Goal: Task Accomplishment & Management: Use online tool/utility

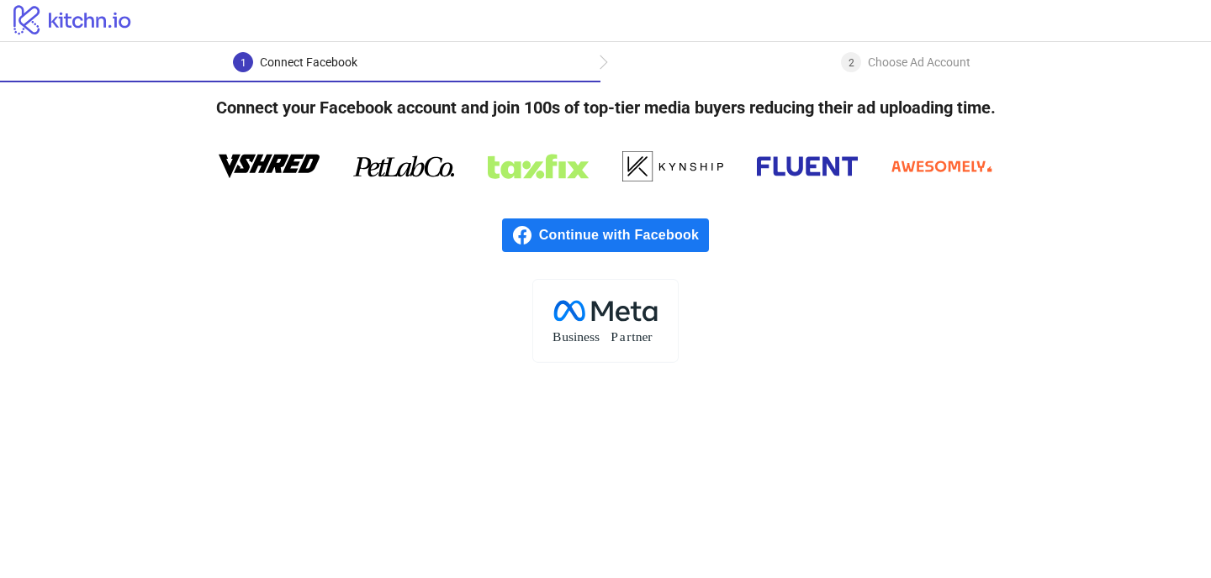
click at [596, 236] on span "Continue with Facebook" at bounding box center [624, 236] width 170 height 34
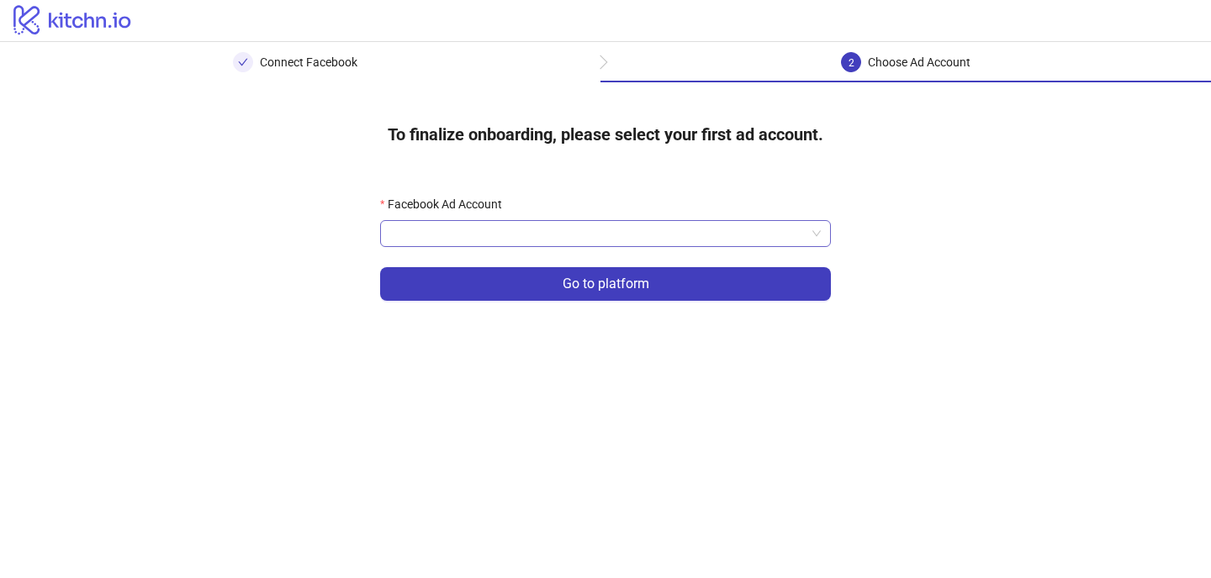
click at [630, 244] on input "Facebook Ad Account" at bounding box center [597, 233] width 415 height 25
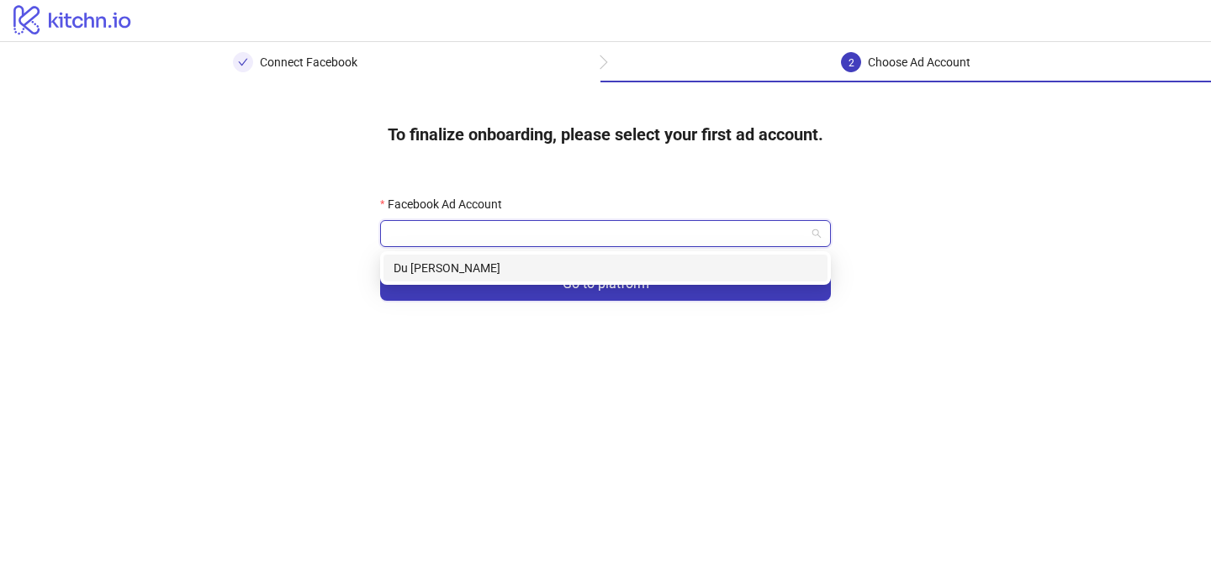
click at [615, 265] on div "Du [PERSON_NAME]" at bounding box center [605, 268] width 424 height 18
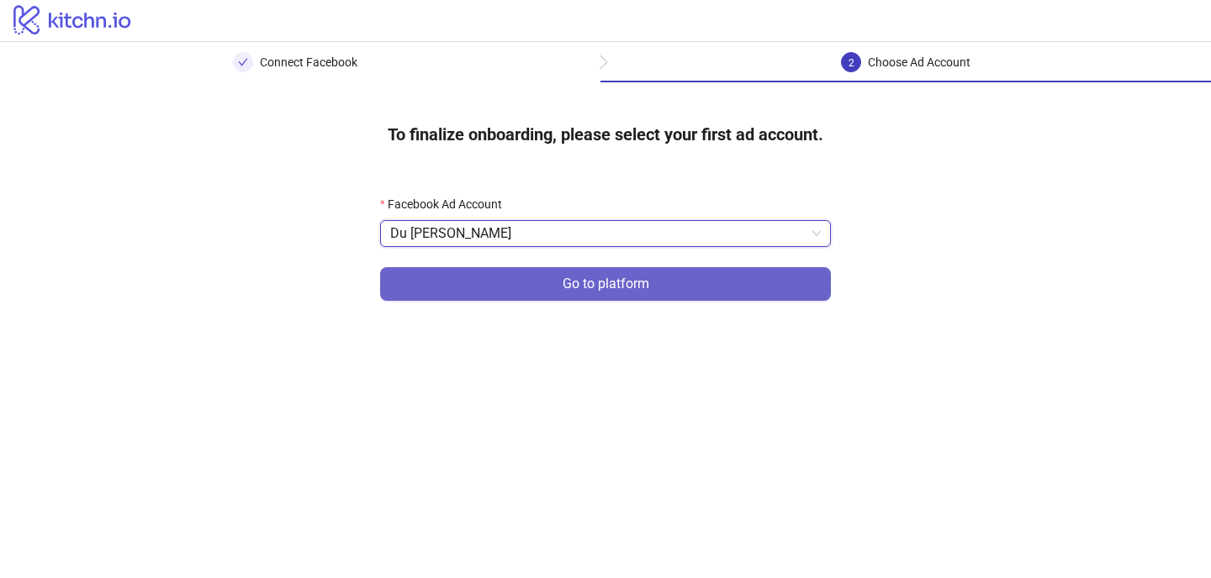
click at [614, 284] on span "Go to platform" at bounding box center [605, 284] width 87 height 15
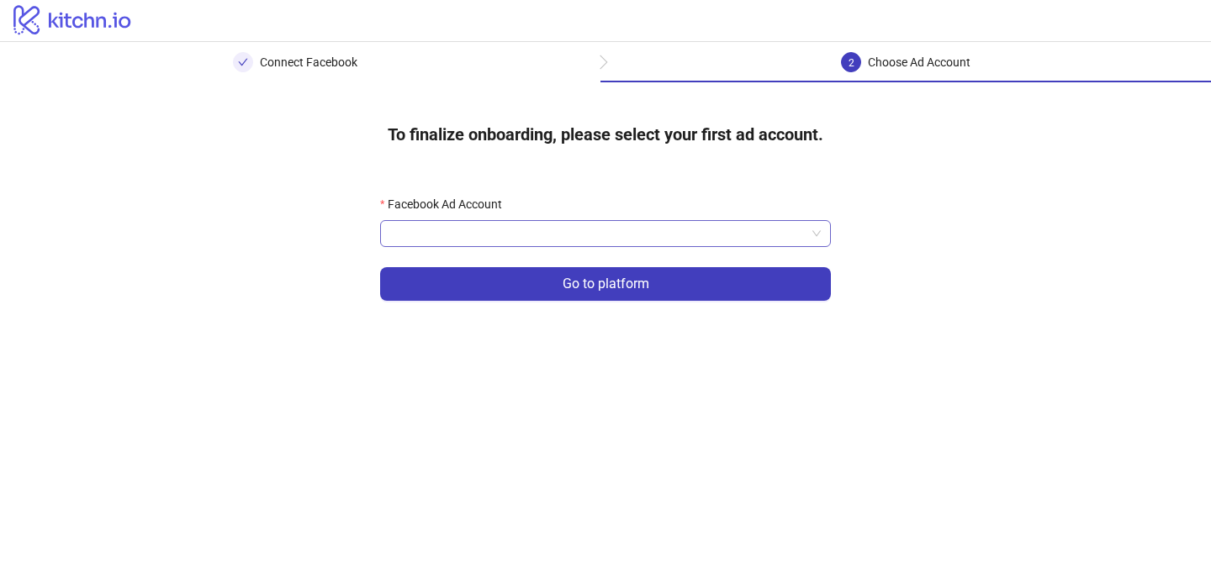
click at [610, 236] on input "Facebook Ad Account" at bounding box center [597, 233] width 415 height 25
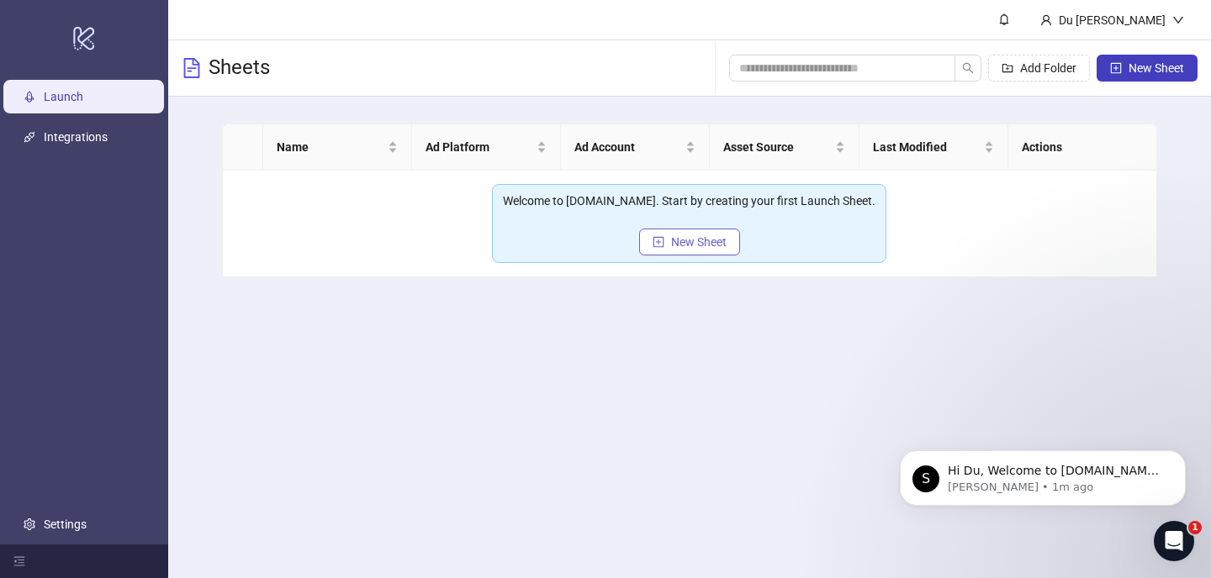
click at [711, 246] on span "New Sheet" at bounding box center [698, 241] width 55 height 13
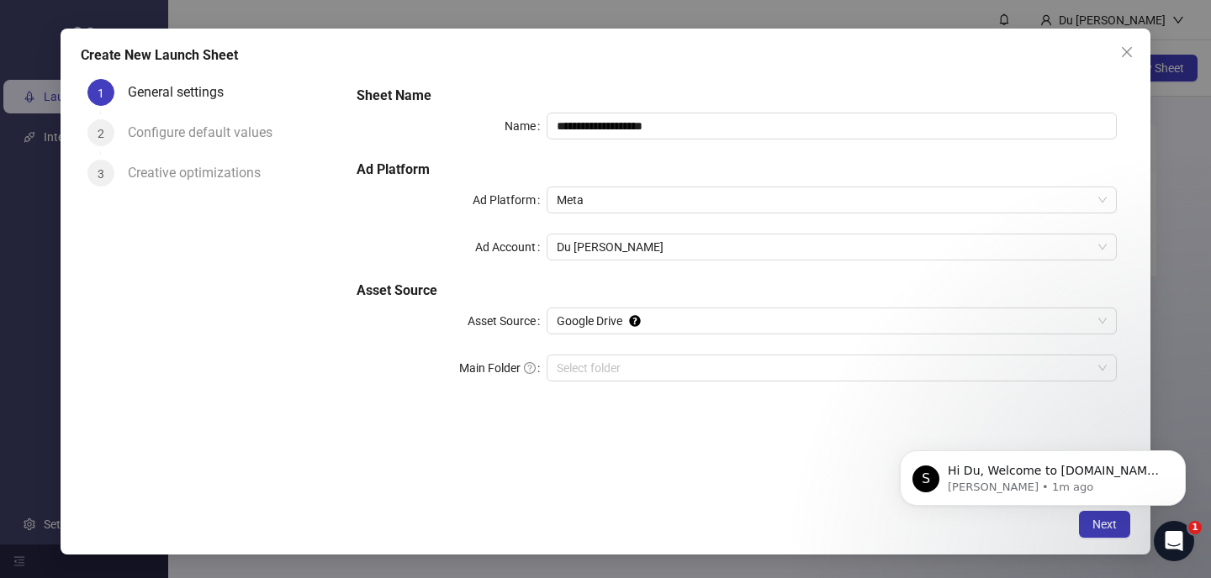
click at [1195, 172] on div "**********" at bounding box center [605, 289] width 1211 height 578
click at [1177, 457] on icon "Dismiss notification" at bounding box center [1180, 455] width 9 height 9
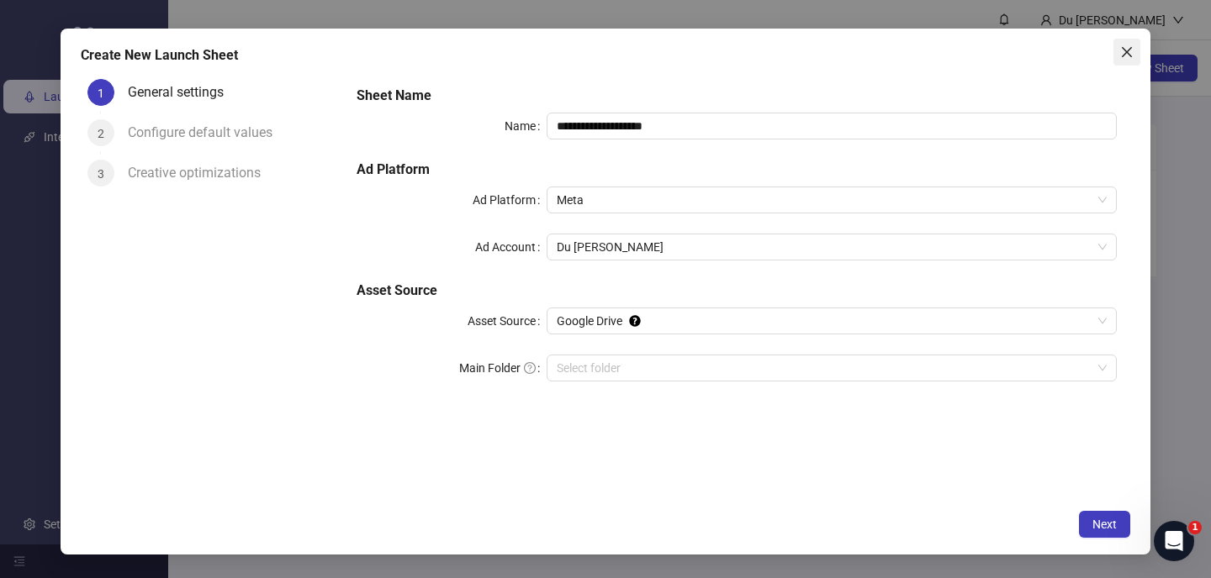
click at [1129, 61] on button "Close" at bounding box center [1126, 52] width 27 height 27
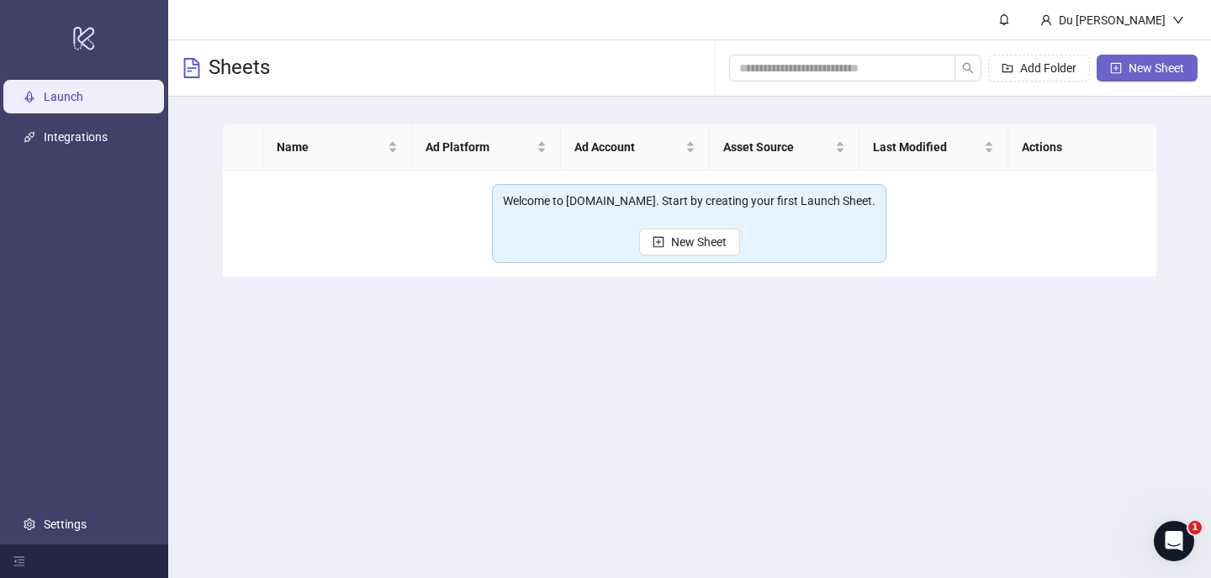
click at [1128, 64] on span "New Sheet" at bounding box center [1155, 67] width 55 height 13
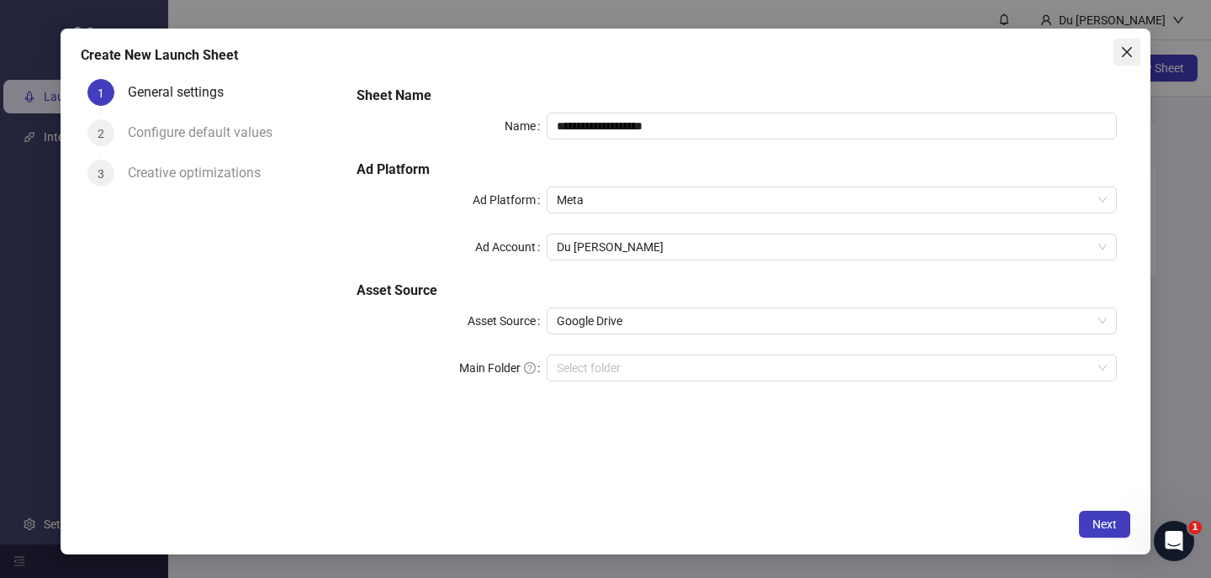
click at [1119, 63] on button "Close" at bounding box center [1126, 52] width 27 height 27
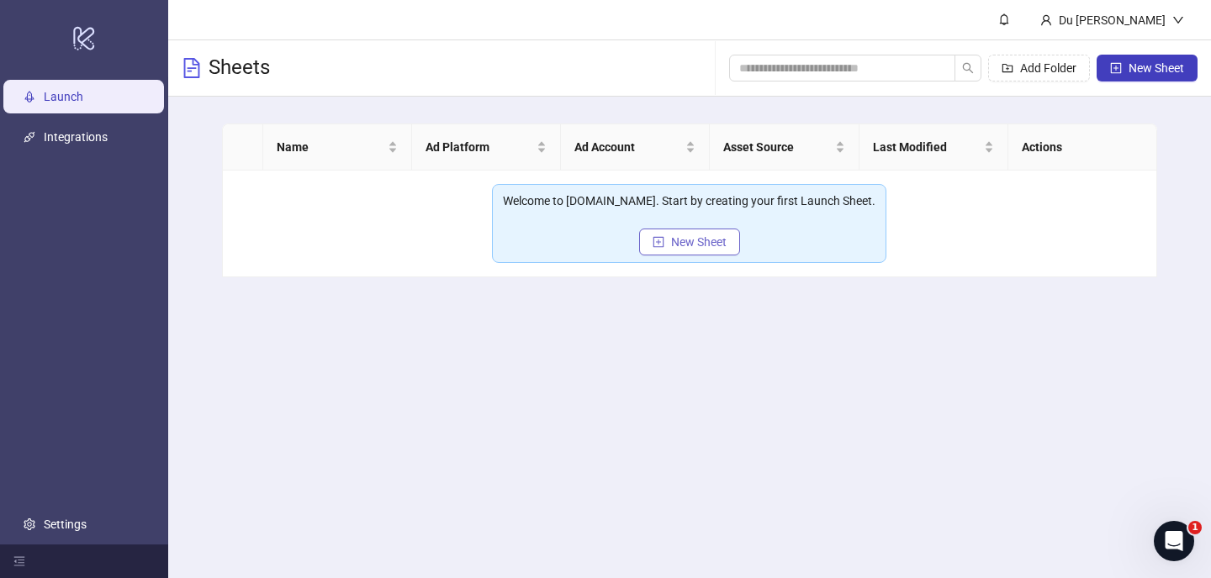
click at [715, 238] on span "New Sheet" at bounding box center [698, 241] width 55 height 13
type input "**********"
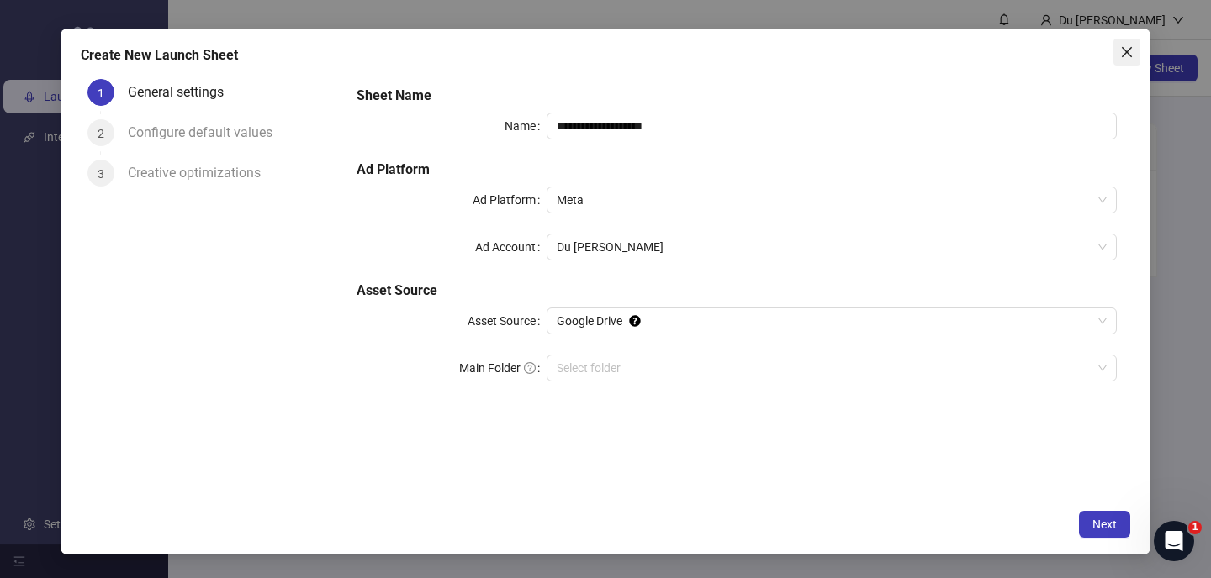
click at [1118, 54] on span "Close" at bounding box center [1126, 51] width 27 height 13
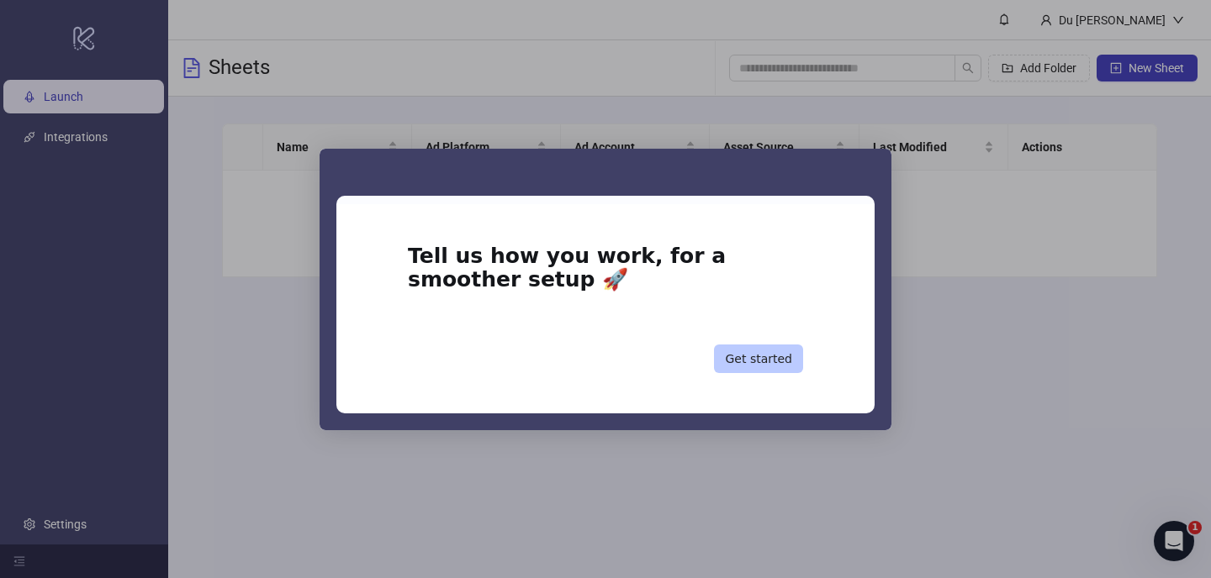
click at [758, 357] on button "Get started" at bounding box center [758, 359] width 89 height 29
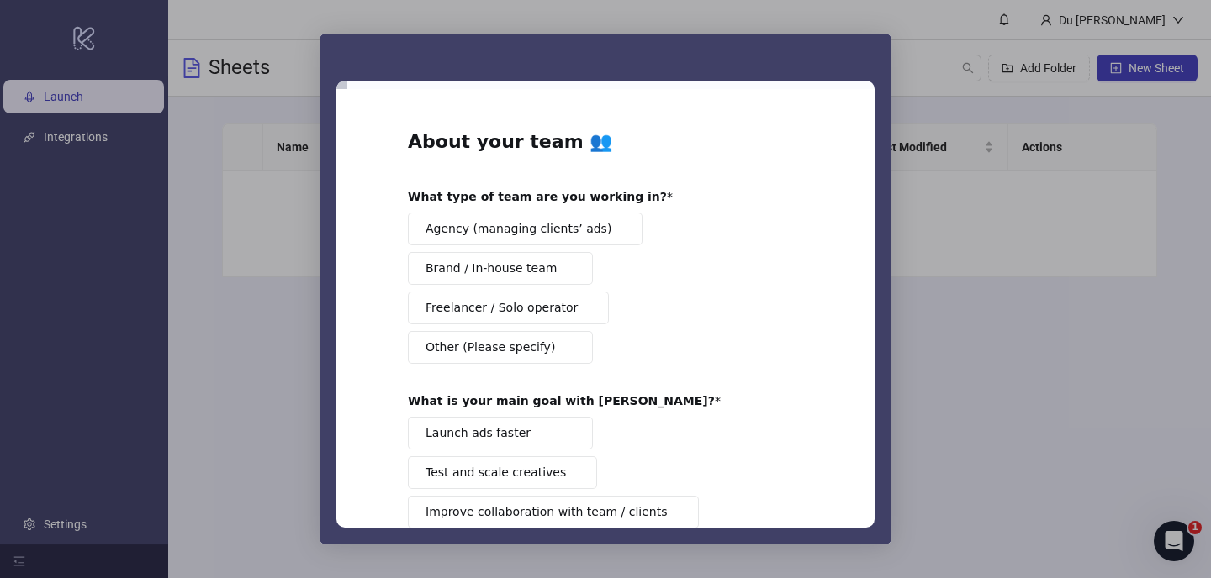
scroll to position [139, 0]
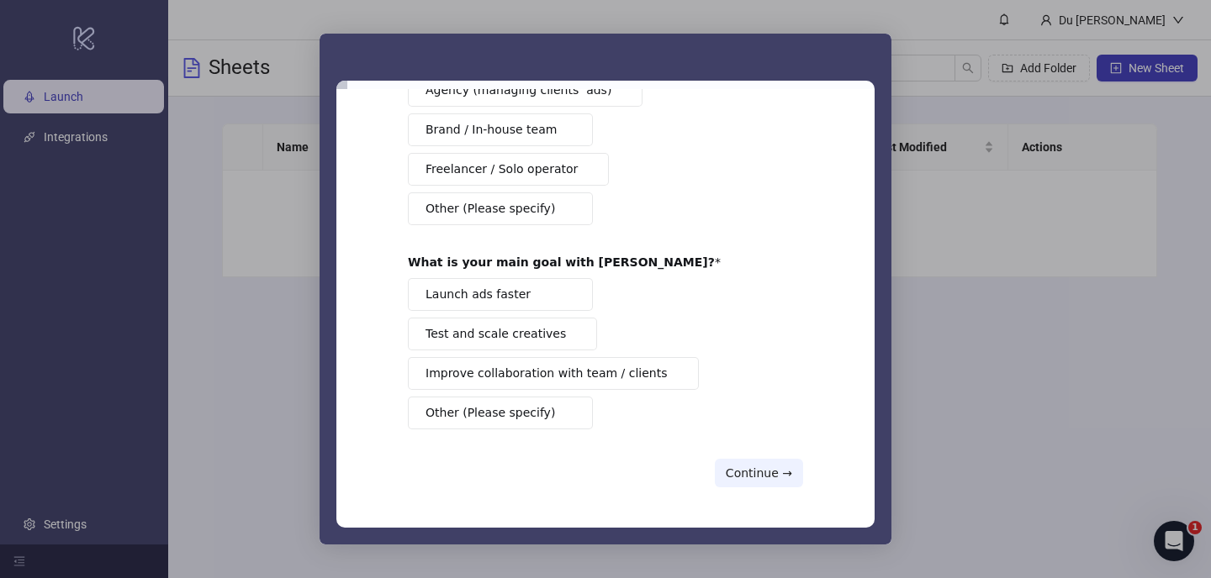
click at [907, 293] on div "Intercom messenger" at bounding box center [605, 289] width 1211 height 578
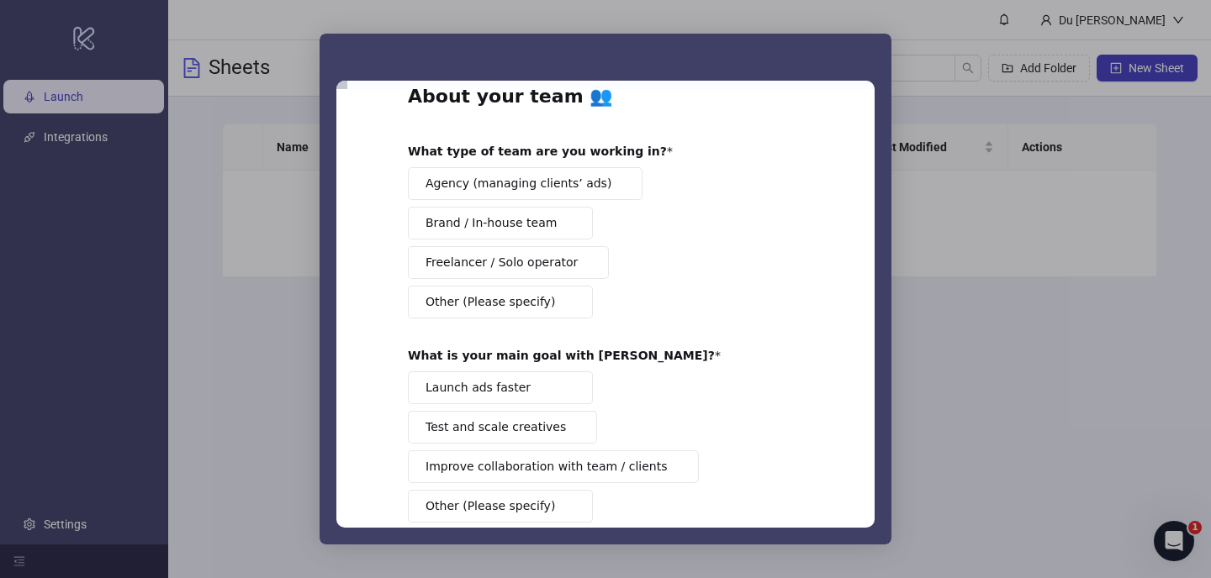
scroll to position [0, 0]
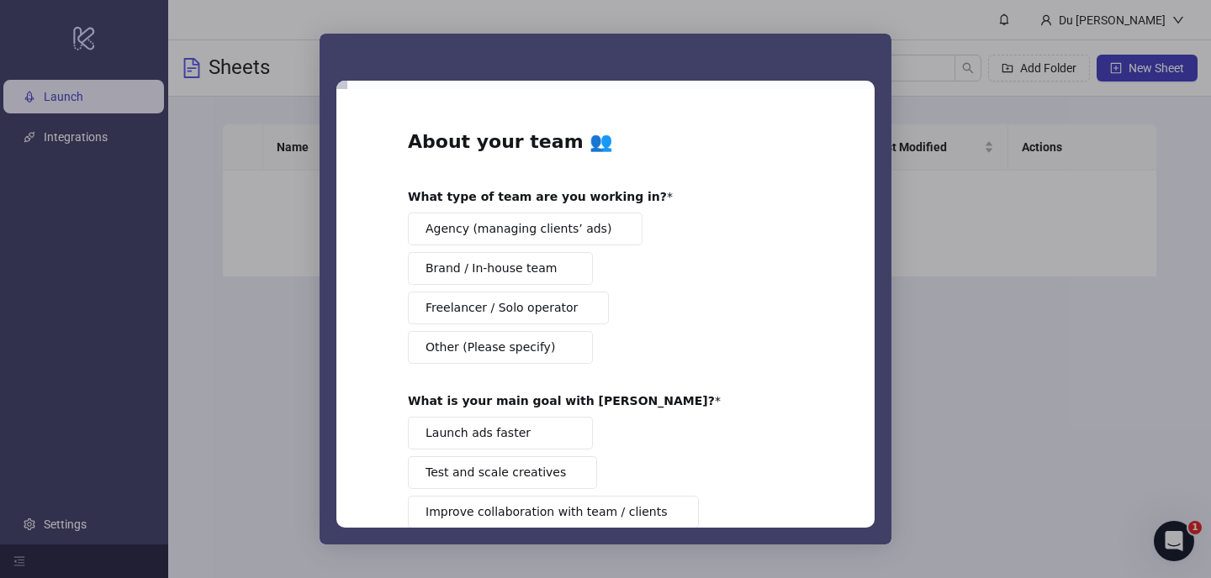
click at [344, 87] on div "Intercom messenger" at bounding box center [341, 85] width 11 height 8
click at [871, 49] on div "Intercom messenger" at bounding box center [605, 57] width 572 height 47
click at [246, 145] on div "Intercom messenger" at bounding box center [605, 289] width 1211 height 578
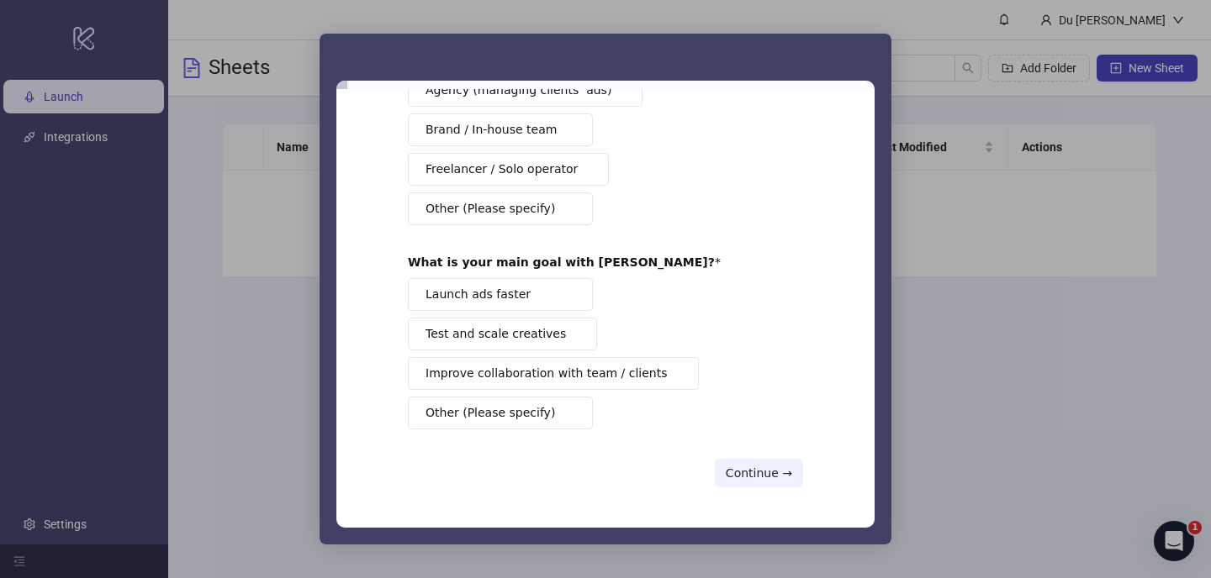
click at [503, 293] on span "Launch ads faster" at bounding box center [477, 295] width 105 height 18
click at [505, 215] on span "Other (Please specify)" at bounding box center [489, 209] width 129 height 18
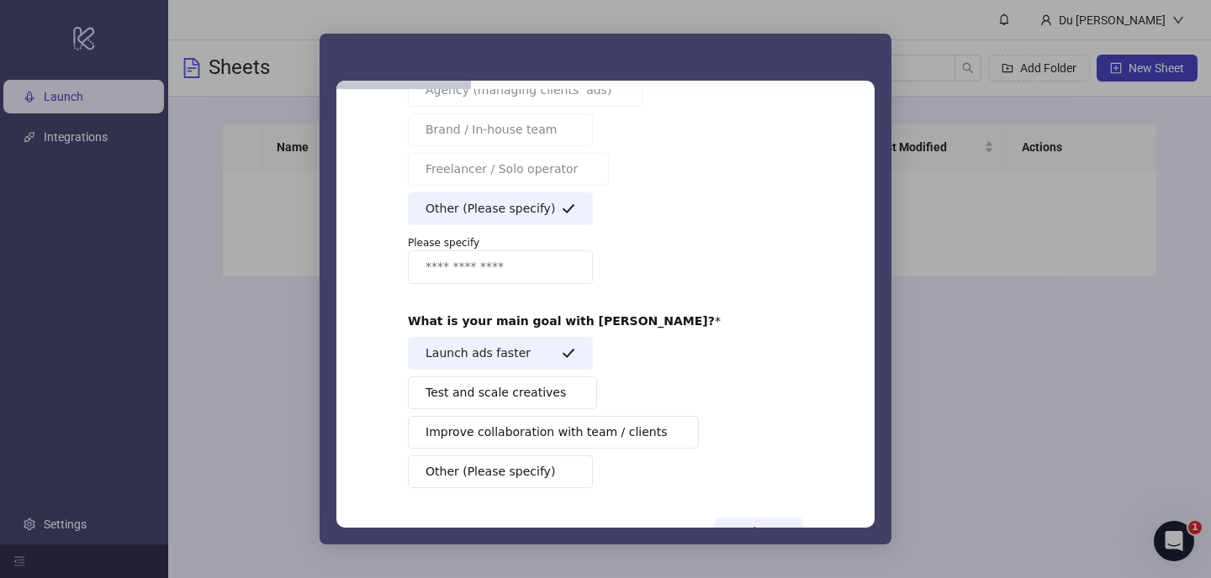
scroll to position [198, 0]
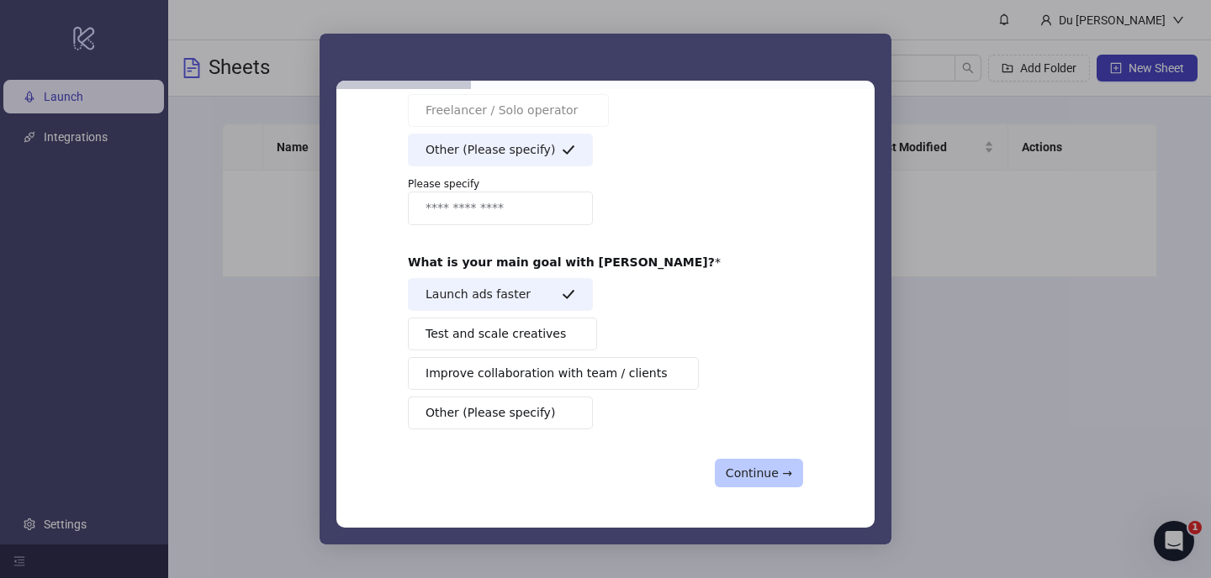
click at [769, 487] on button "Continue →" at bounding box center [759, 473] width 88 height 29
click at [758, 472] on button "Continue →" at bounding box center [759, 473] width 88 height 29
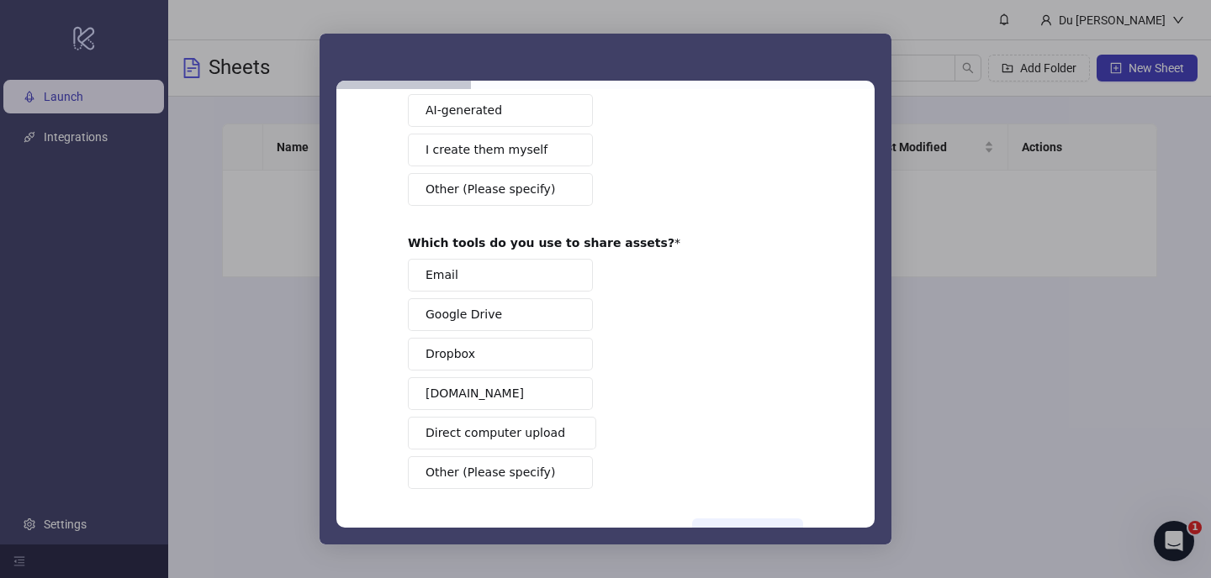
scroll to position [0, 0]
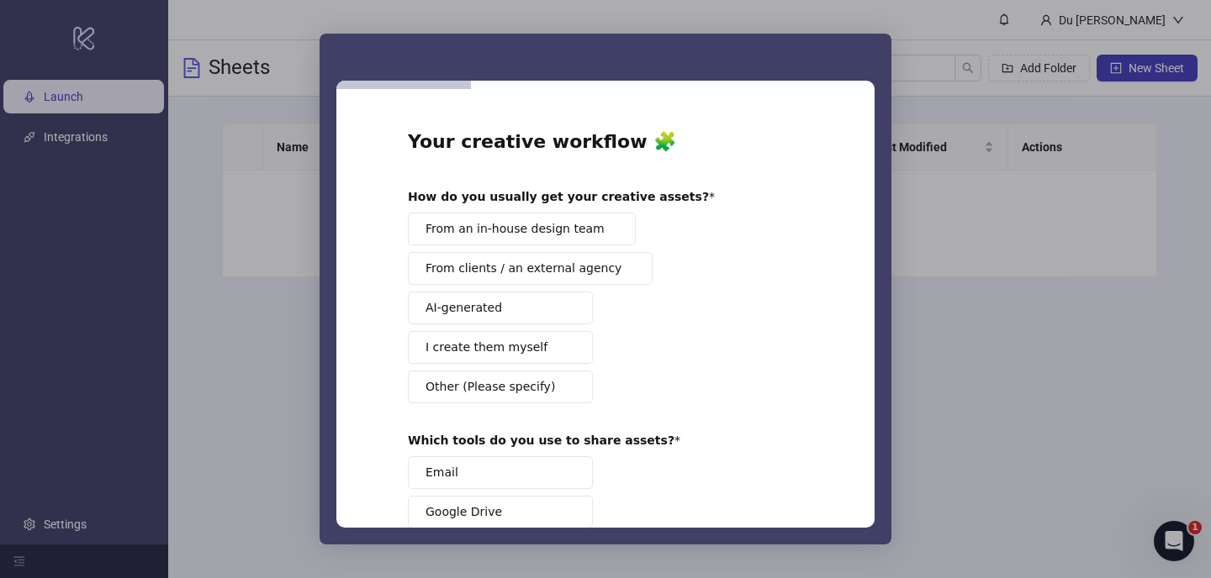
click at [566, 276] on span "From clients / an external agency" at bounding box center [523, 269] width 196 height 18
click at [551, 297] on button "AI-generated" at bounding box center [500, 308] width 185 height 33
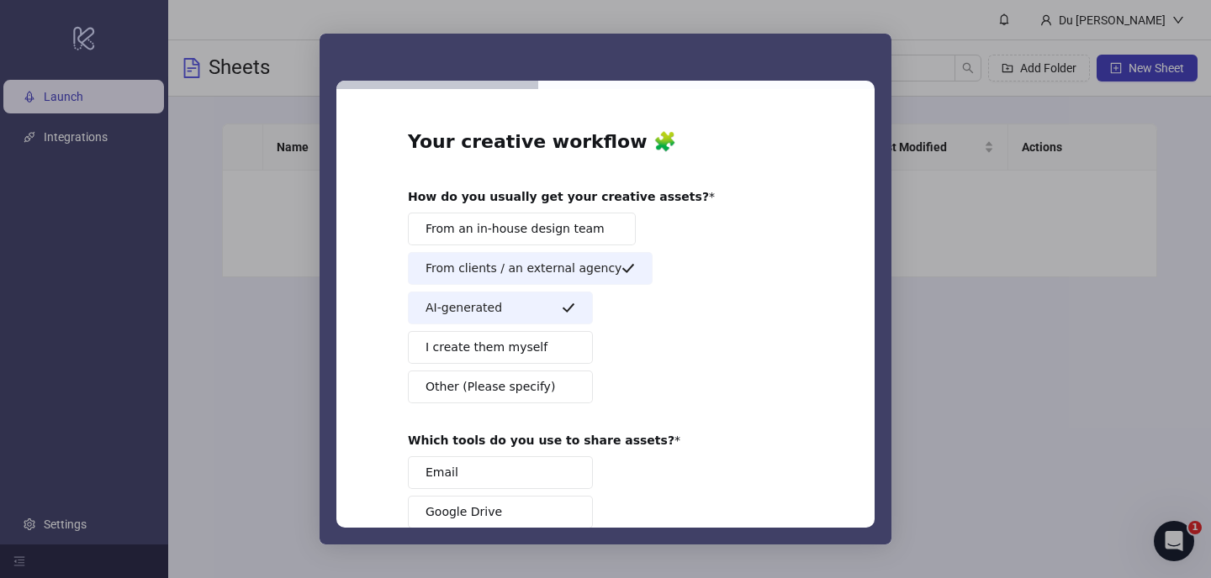
click at [526, 339] on span "I create them myself" at bounding box center [486, 348] width 122 height 18
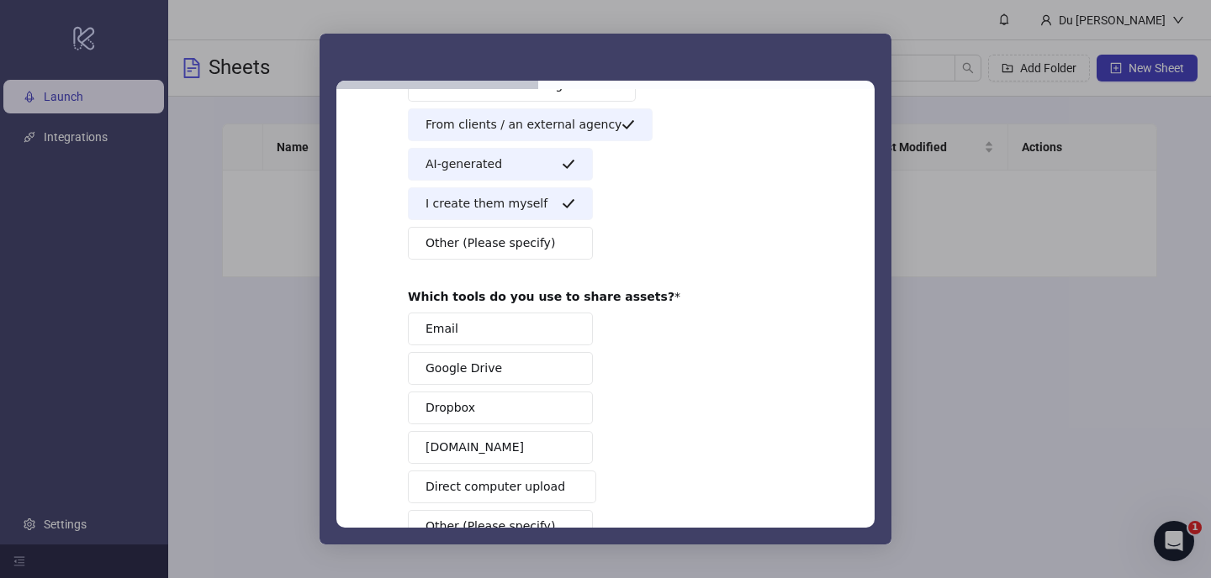
scroll to position [171, 0]
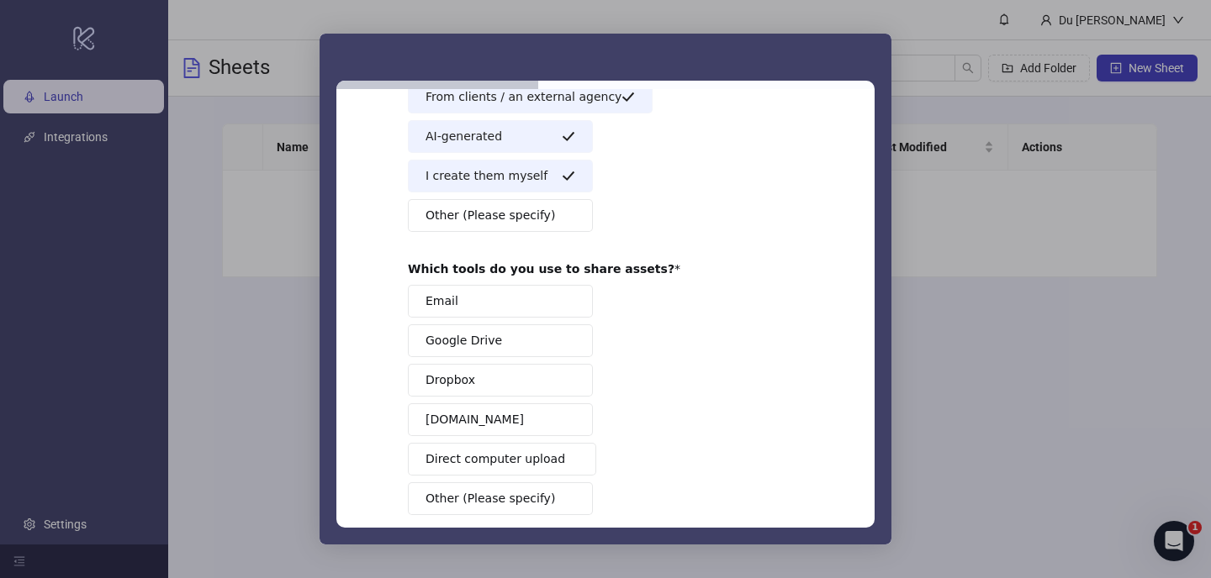
click at [524, 353] on button "Google Drive" at bounding box center [500, 340] width 185 height 33
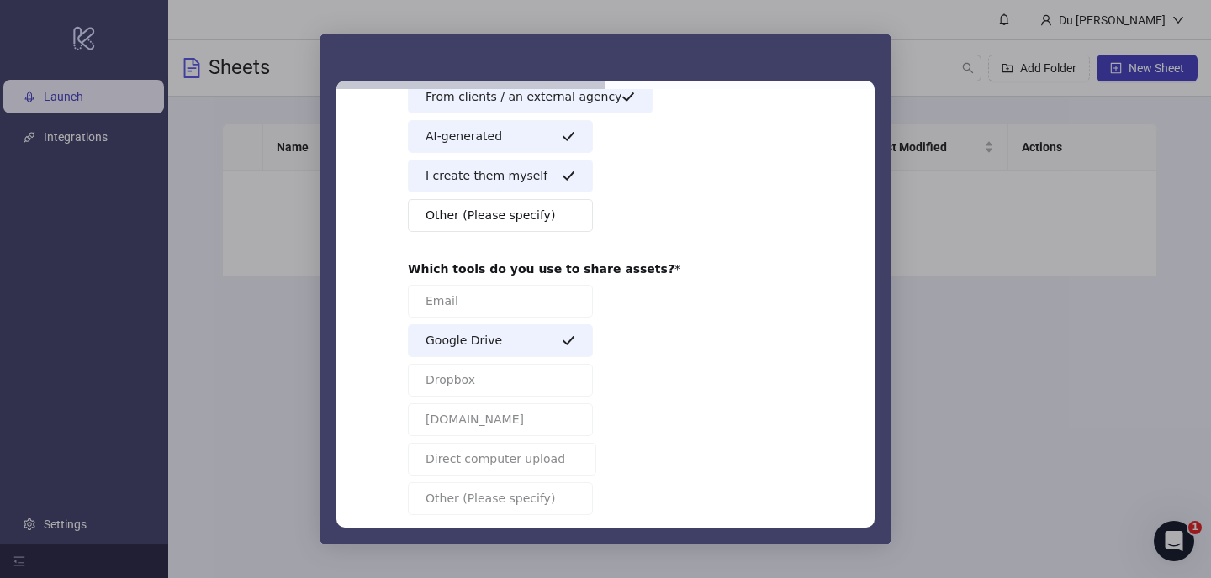
scroll to position [257, 0]
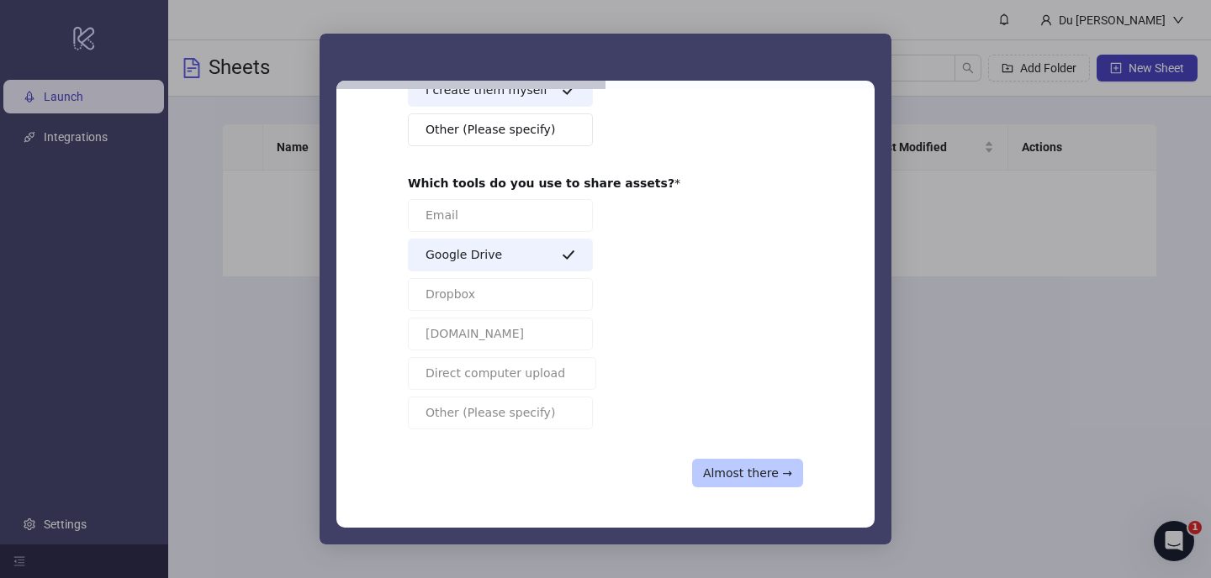
click at [766, 466] on button "Almost there →" at bounding box center [747, 473] width 111 height 29
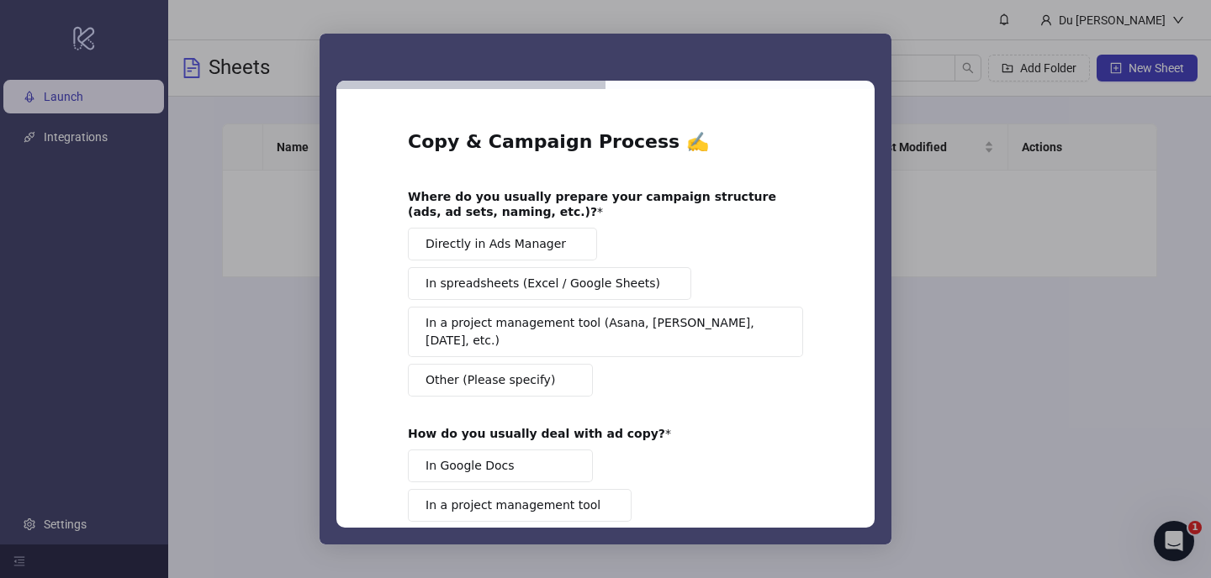
click at [554, 263] on div "Directly in Ads Manager In spreadsheets (Excel / Google Sheets) In a project ma…" at bounding box center [605, 312] width 395 height 169
click at [536, 250] on span "Directly in Ads Manager" at bounding box center [495, 244] width 140 height 18
click at [530, 298] on button "In spreadsheets (Excel / Google Sheets)" at bounding box center [549, 283] width 283 height 33
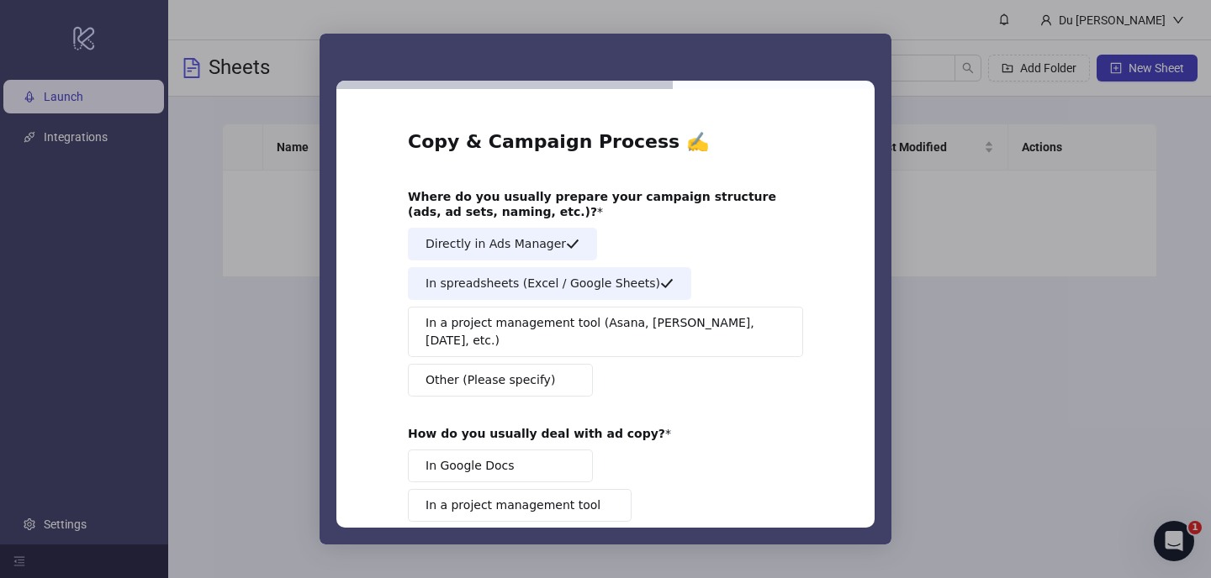
click at [528, 314] on span "In a project management tool (Asana, Trello, Monday, etc.)" at bounding box center [599, 331] width 348 height 35
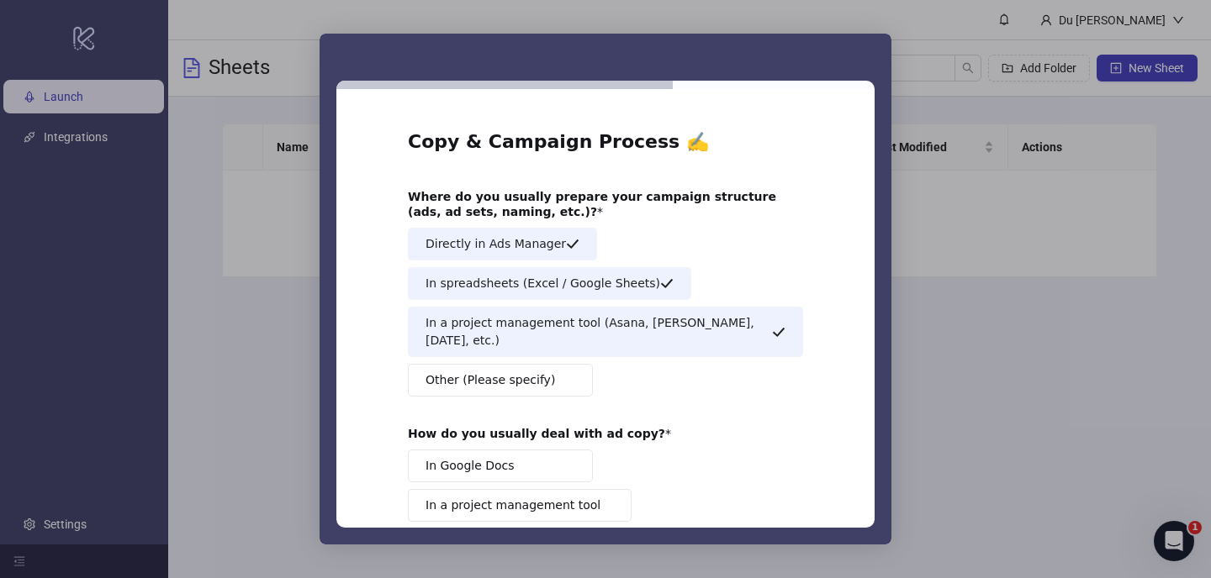
click at [513, 372] on span "Other (Please specify)" at bounding box center [489, 381] width 129 height 18
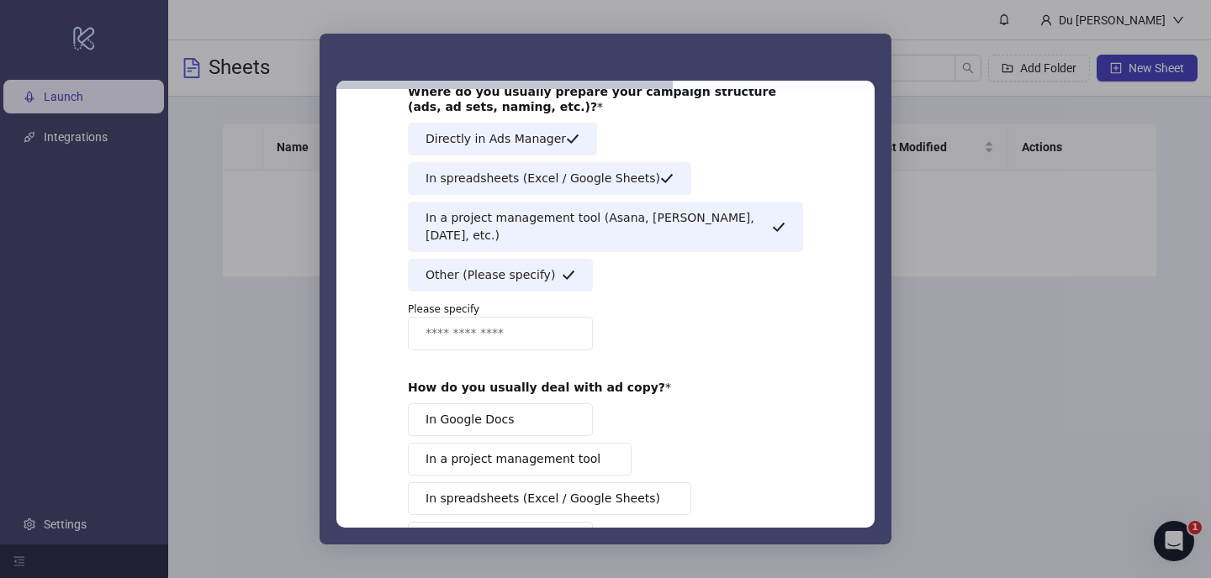
scroll to position [152, 0]
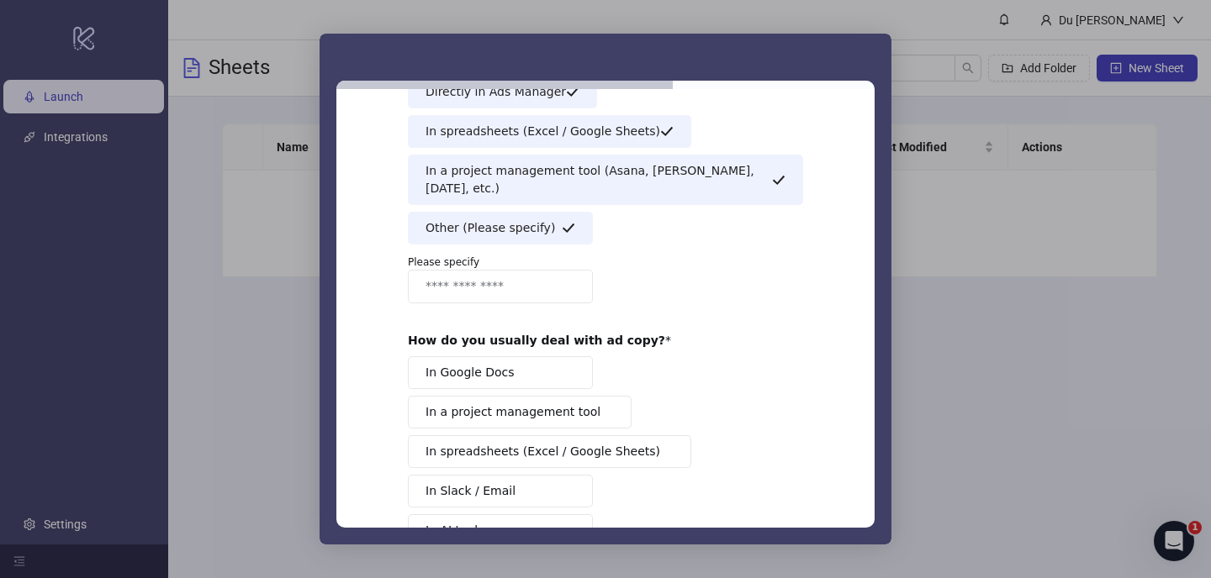
click at [526, 224] on button "Other (Please specify)" at bounding box center [500, 228] width 185 height 33
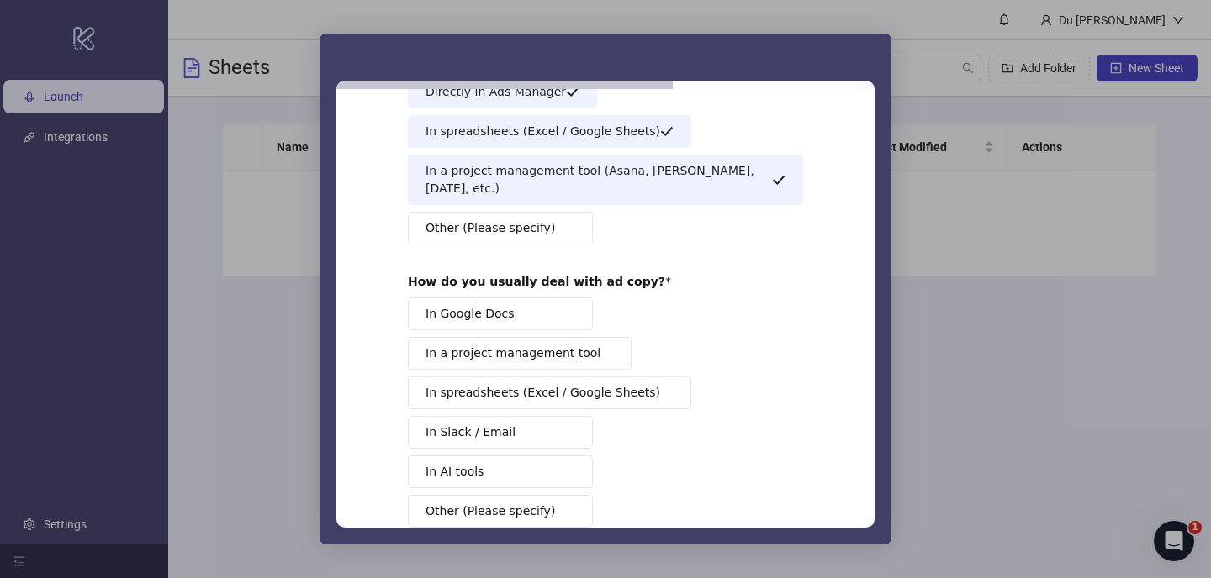
click at [506, 315] on div "In Google Docs In a project management tool In spreadsheets (Excel / Google She…" at bounding box center [605, 413] width 395 height 230
click at [503, 337] on button "In a project management tool" at bounding box center [520, 353] width 224 height 33
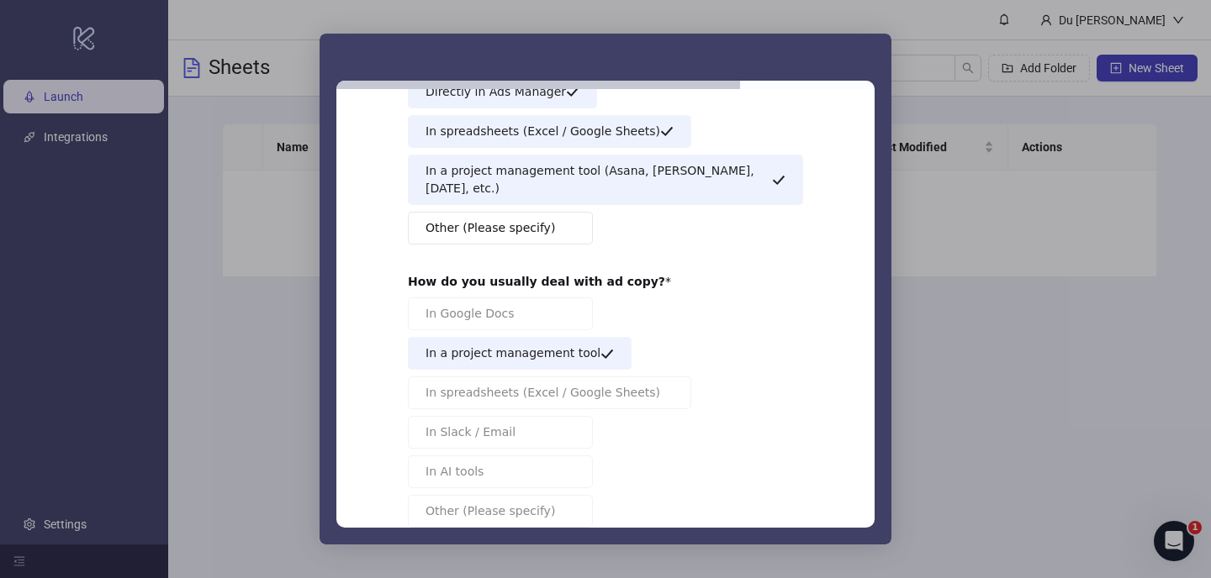
click at [503, 314] on div "In Google Docs In a project management tool In spreadsheets (Excel / Google She…" at bounding box center [605, 413] width 395 height 230
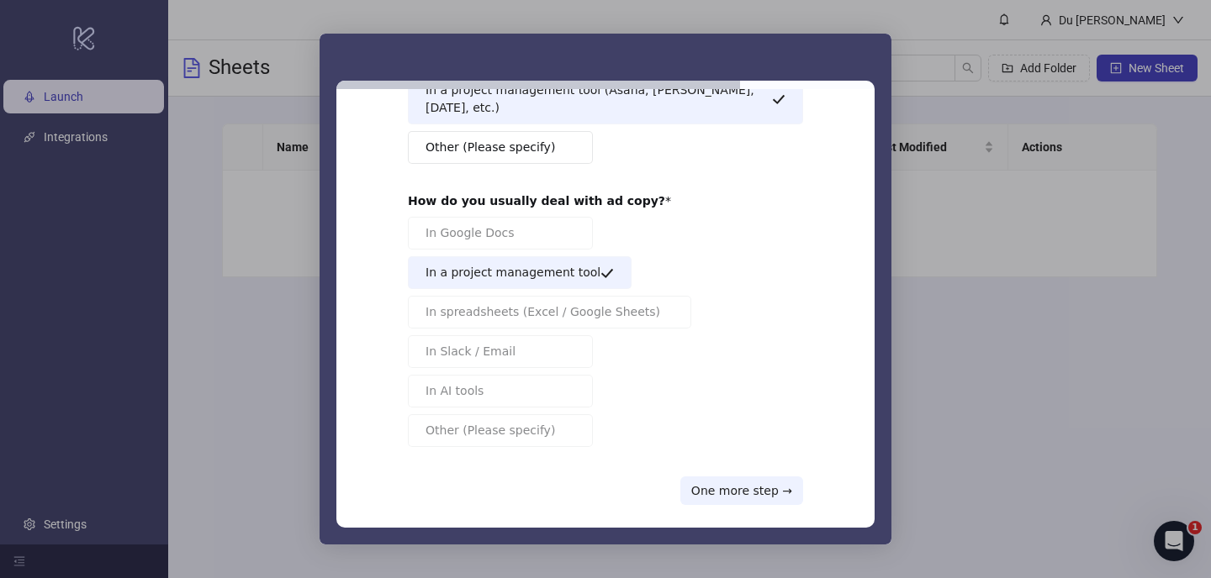
click at [577, 264] on span "In a project management tool" at bounding box center [512, 273] width 175 height 18
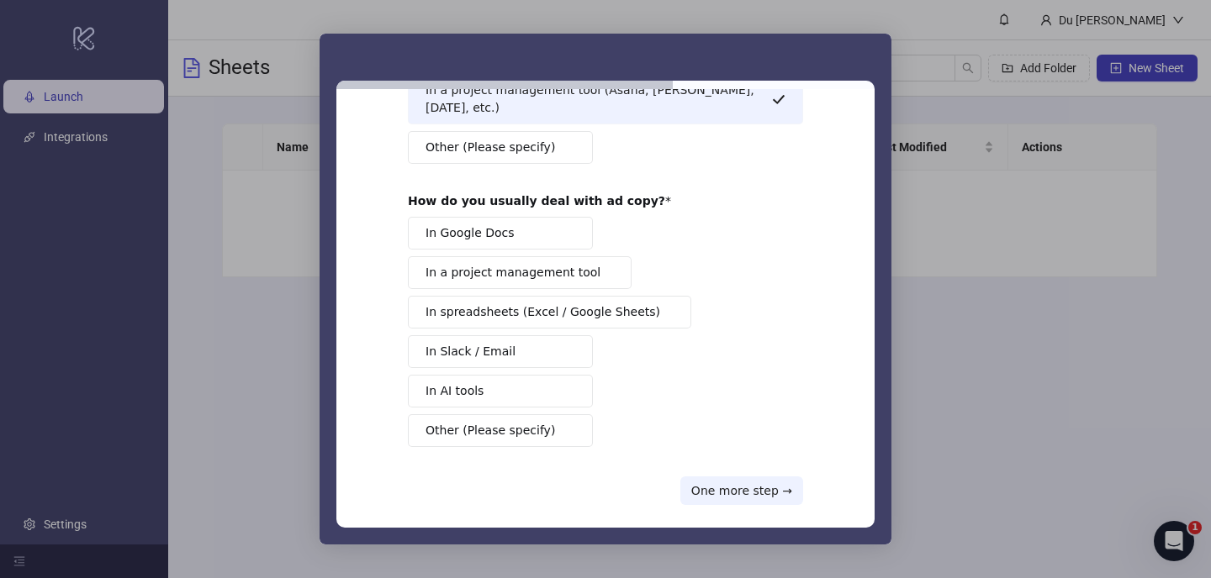
click at [562, 225] on button "In Google Docs" at bounding box center [500, 233] width 185 height 33
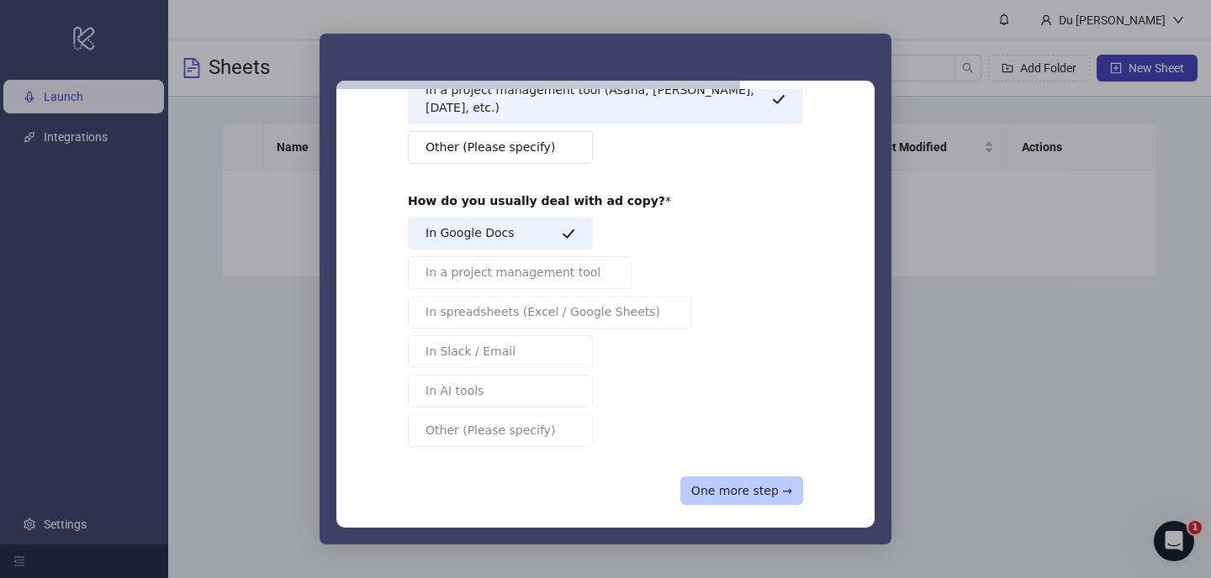
click at [752, 477] on button "One more step →" at bounding box center [741, 491] width 123 height 29
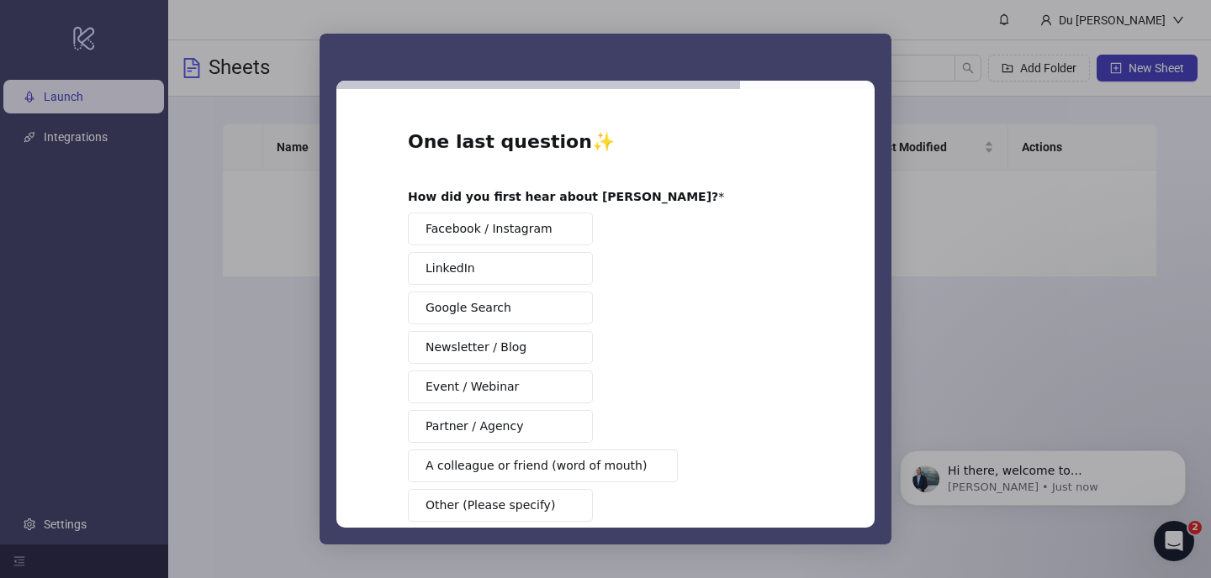
scroll to position [0, 0]
click at [504, 282] on button "LinkedIn" at bounding box center [500, 268] width 185 height 33
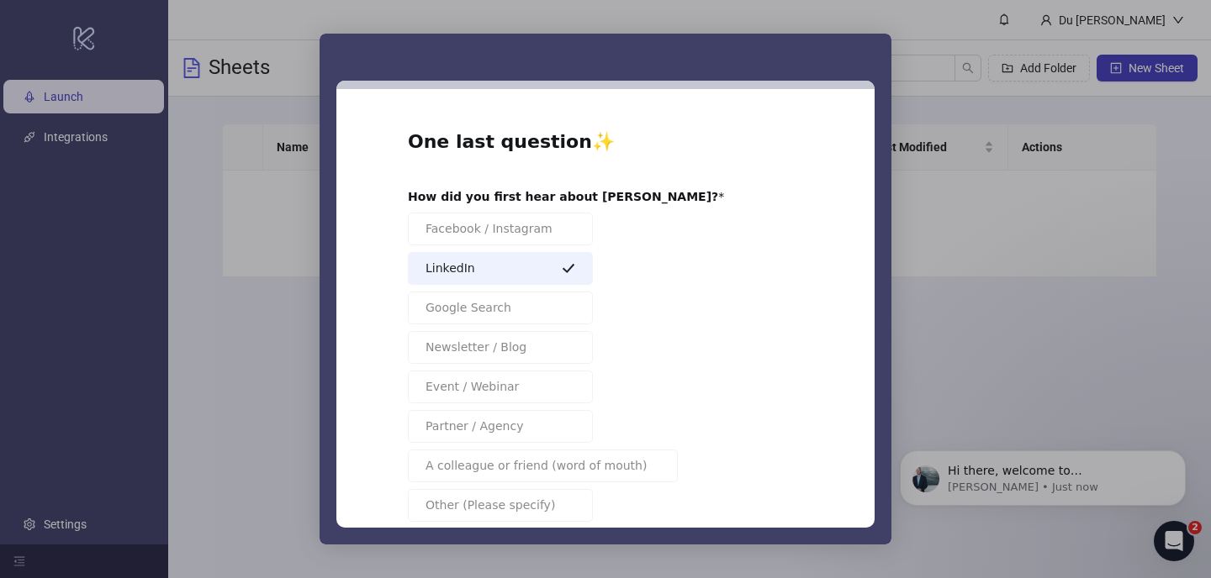
click at [519, 273] on button "LinkedIn" at bounding box center [500, 268] width 185 height 33
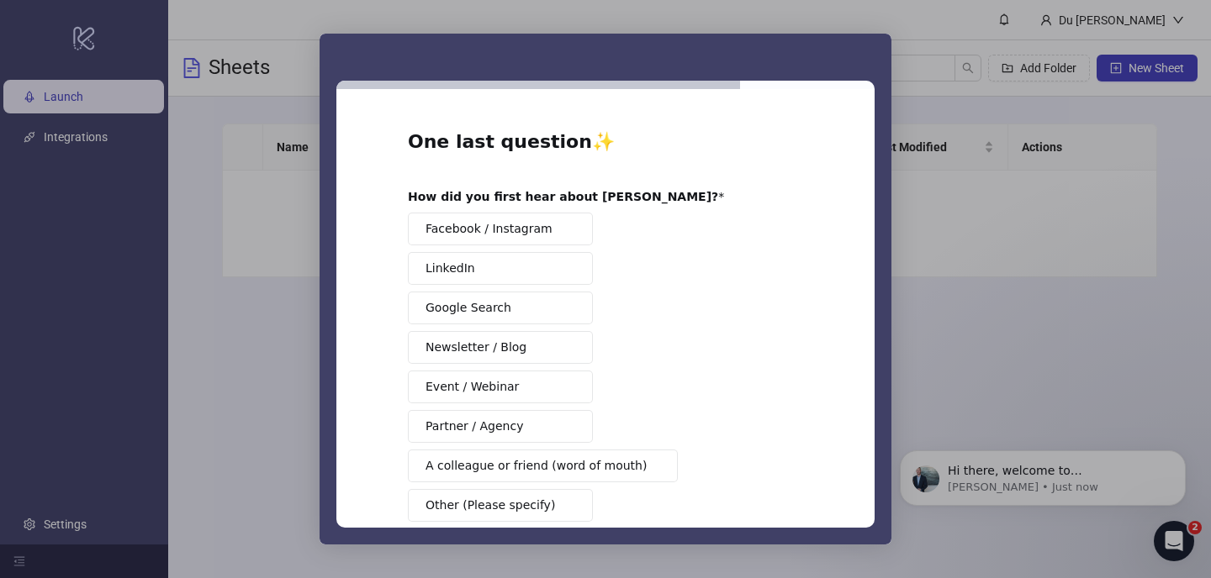
click at [519, 231] on span "Facebook / Instagram" at bounding box center [488, 229] width 127 height 18
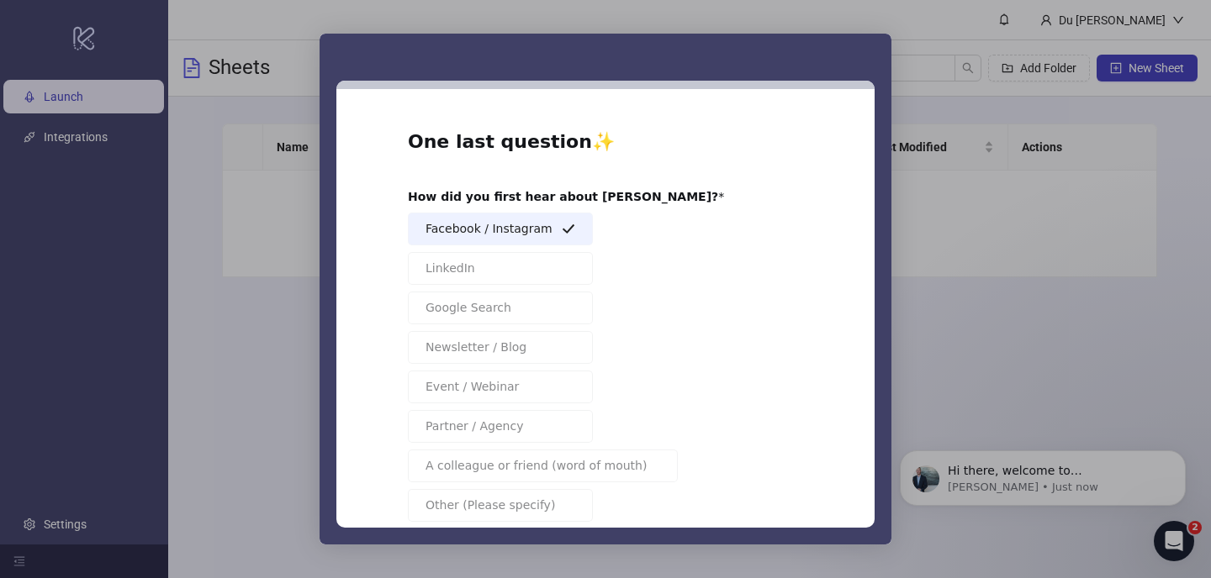
scroll to position [92, 0]
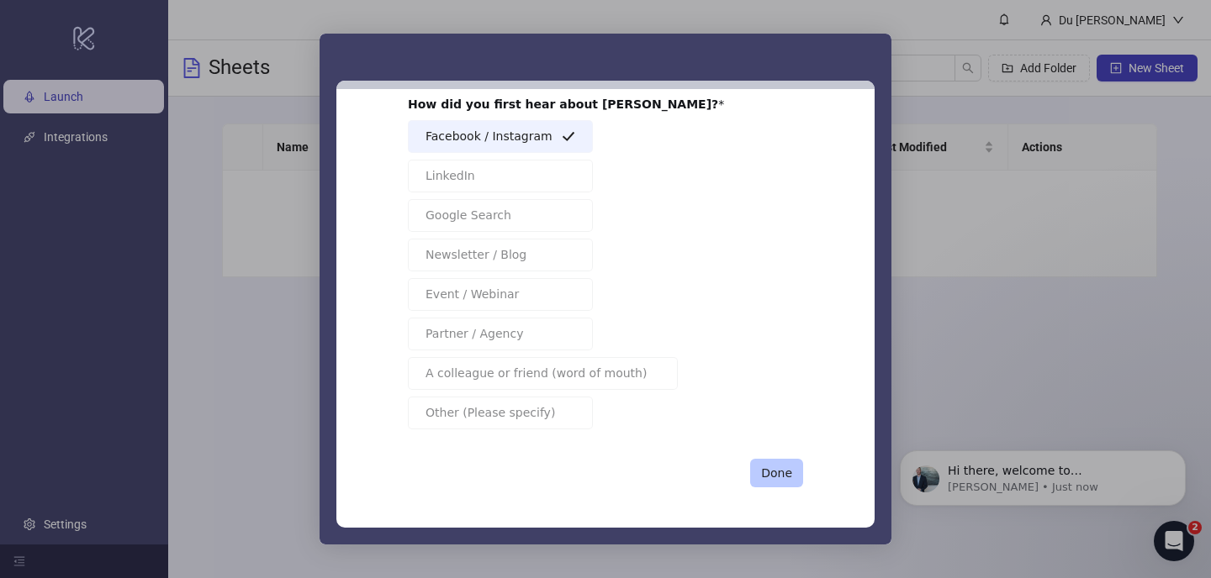
click at [772, 470] on button "Done" at bounding box center [776, 473] width 53 height 29
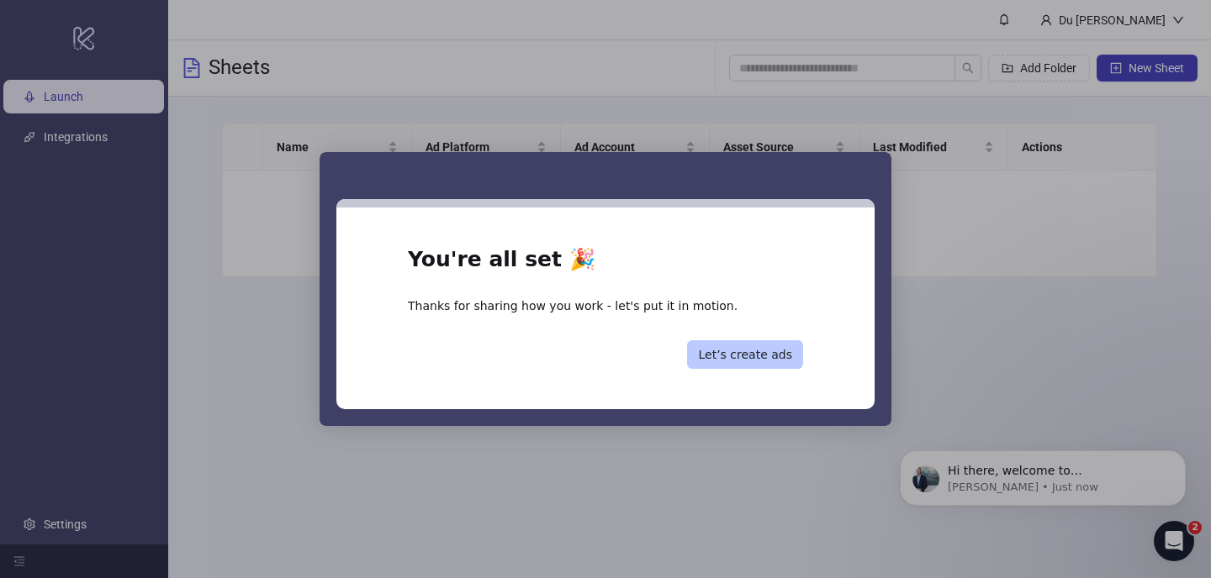
click at [766, 353] on button "Let’s create ads" at bounding box center [745, 354] width 116 height 29
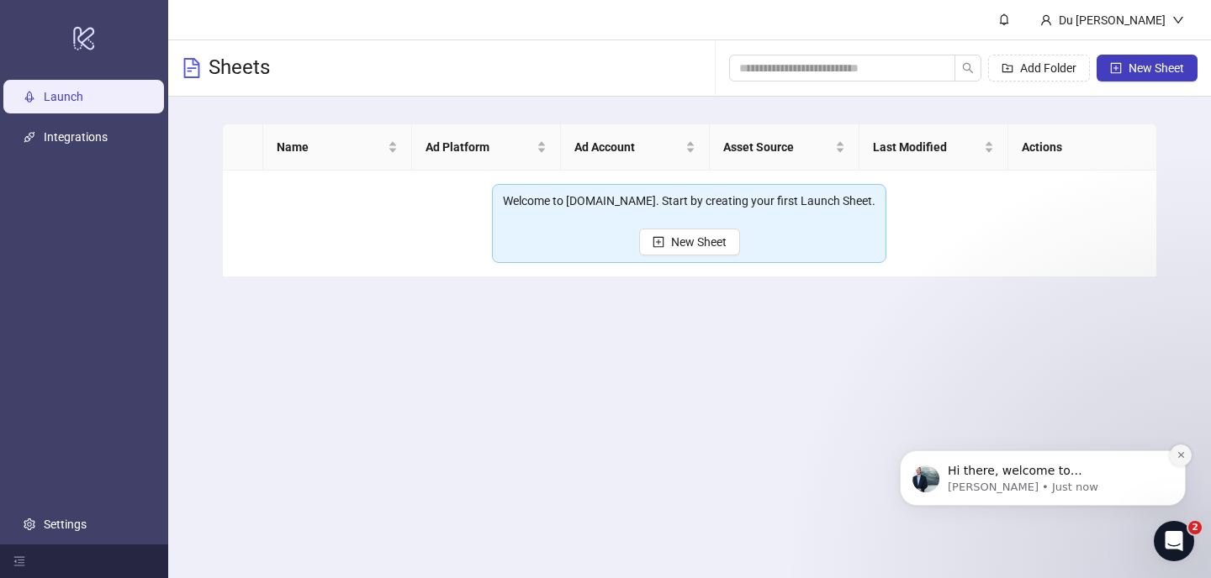
click at [1174, 453] on button "Dismiss notification" at bounding box center [1180, 456] width 22 height 22
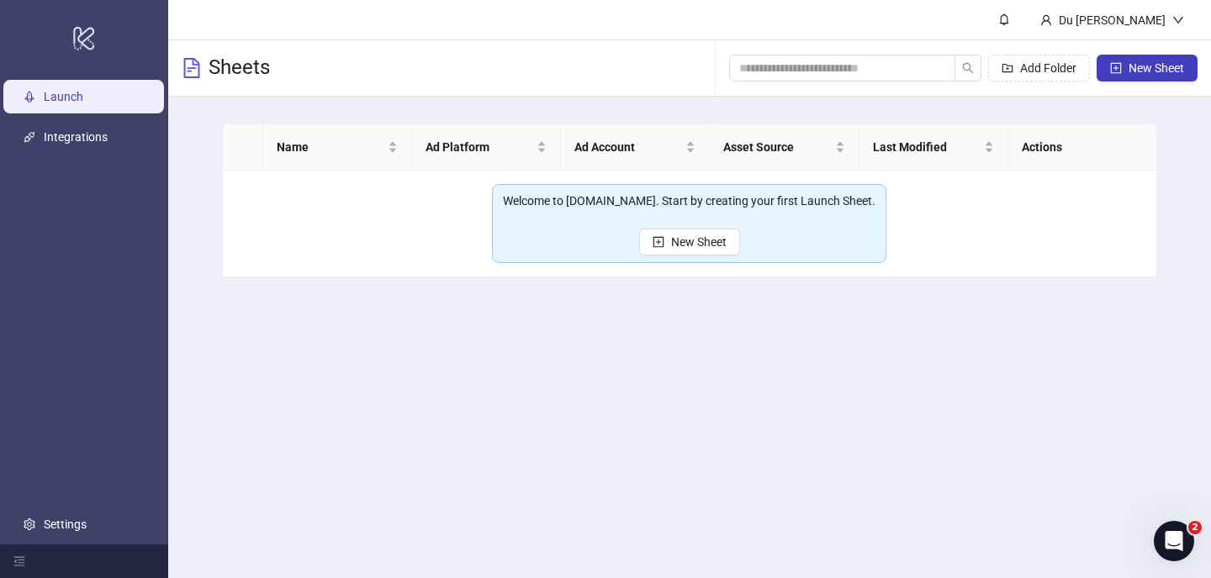
click at [731, 256] on div "Welcome to Kitchn.io. Start by creating your first Launch Sheet. New Sheet" at bounding box center [689, 223] width 394 height 79
click at [727, 246] on button "New Sheet" at bounding box center [689, 242] width 101 height 27
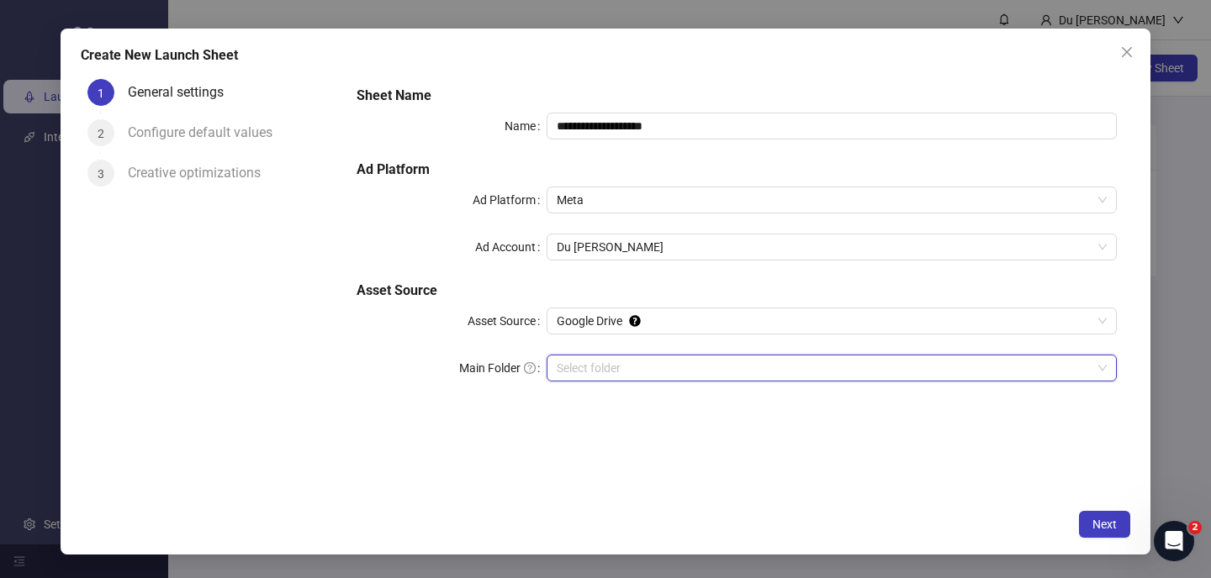
click at [630, 366] on input "Main Folder" at bounding box center [824, 368] width 535 height 25
click at [737, 373] on input "Main Folder" at bounding box center [824, 368] width 535 height 25
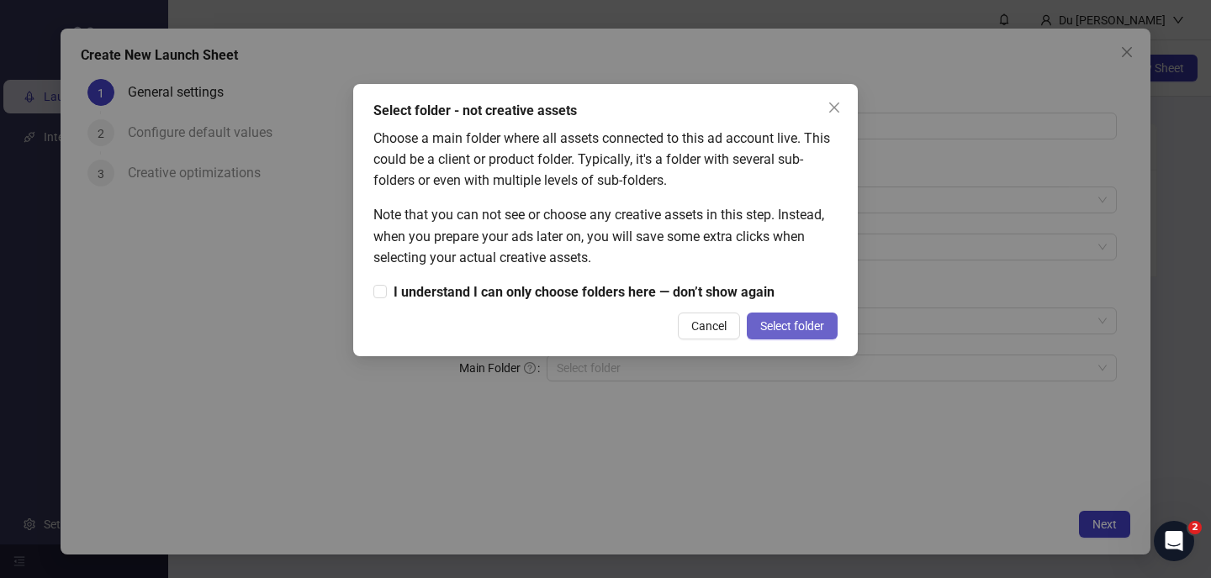
click at [792, 324] on span "Select folder" at bounding box center [792, 325] width 64 height 13
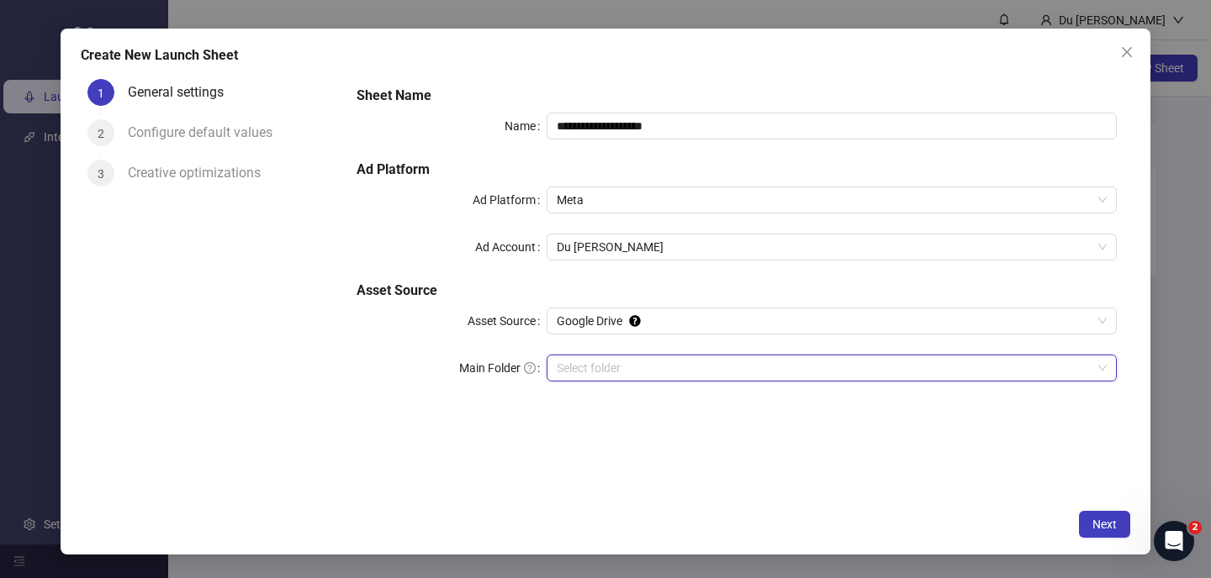
click at [776, 371] on input "Main Folder" at bounding box center [824, 368] width 535 height 25
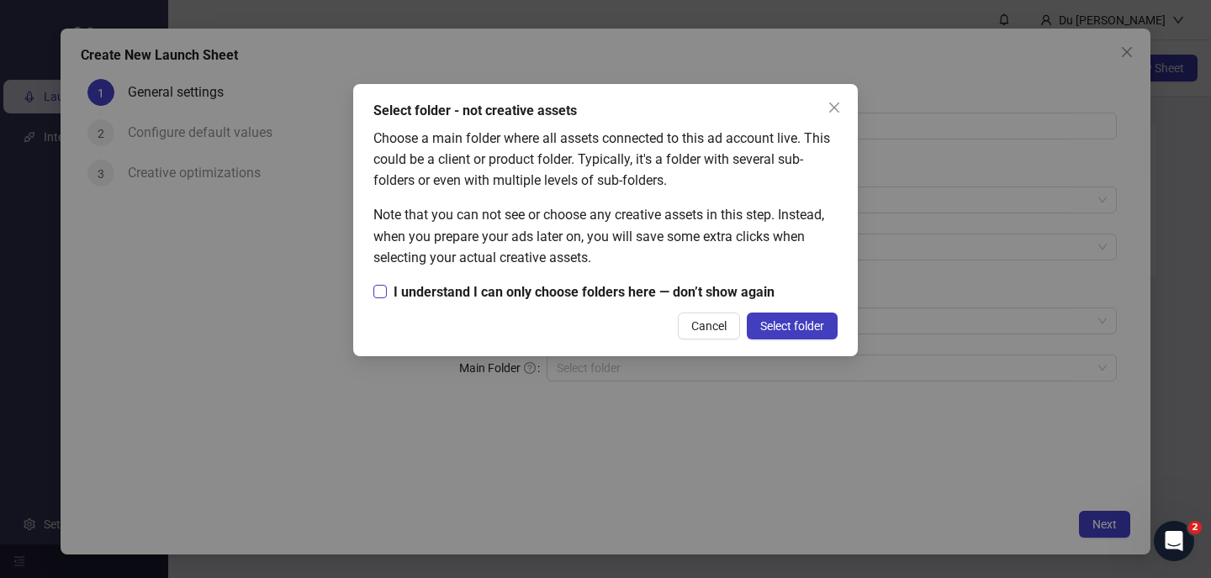
click at [480, 294] on span "I understand I can only choose folders here — don’t show again" at bounding box center [584, 292] width 394 height 21
click at [790, 332] on span "Select folder" at bounding box center [792, 325] width 64 height 13
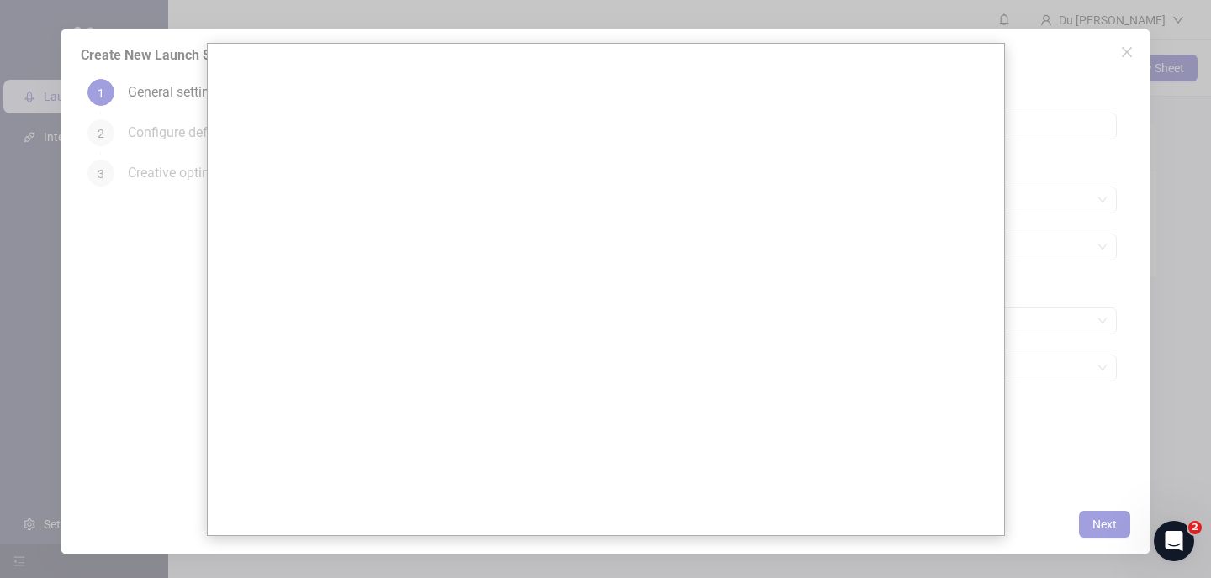
click at [1025, 258] on div at bounding box center [605, 289] width 1211 height 578
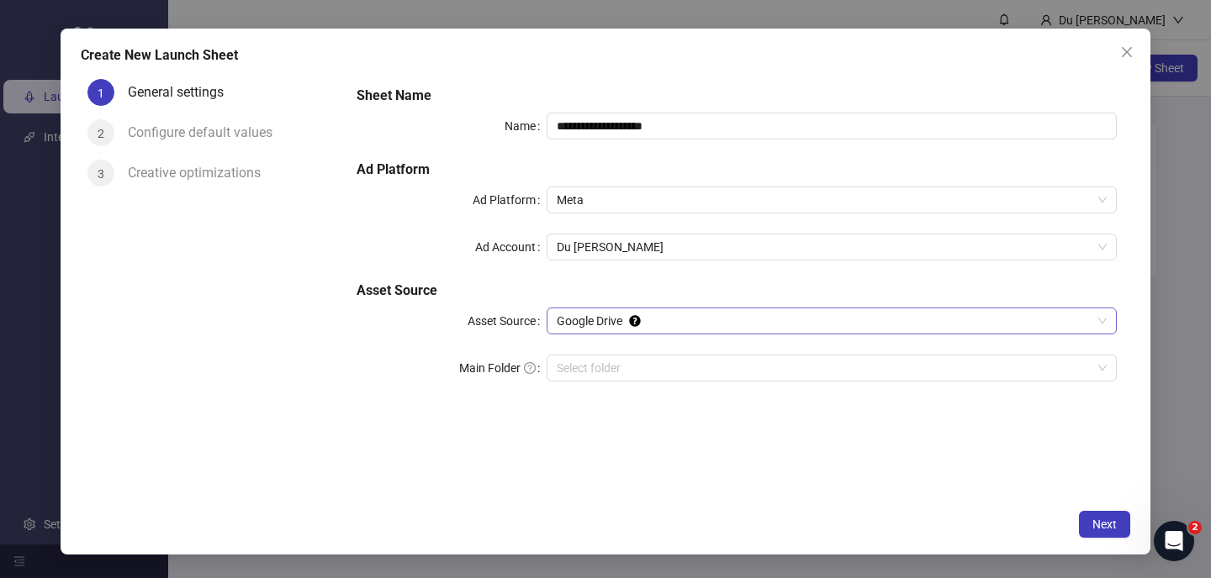
click at [843, 326] on span "Google Drive" at bounding box center [832, 321] width 550 height 25
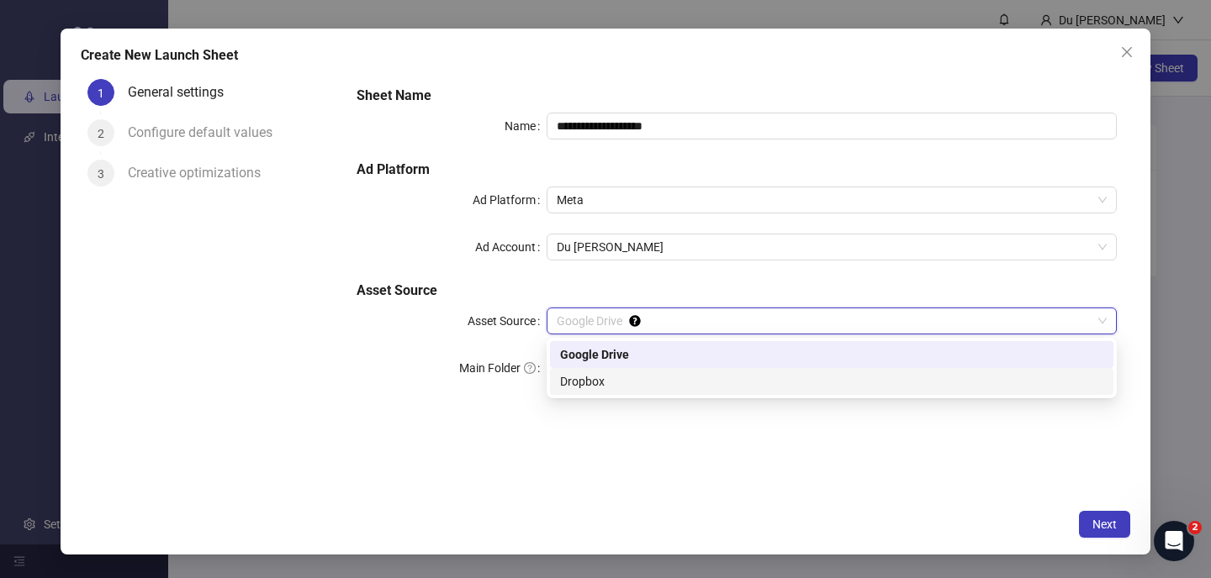
click at [803, 377] on div "Dropbox" at bounding box center [831, 381] width 543 height 18
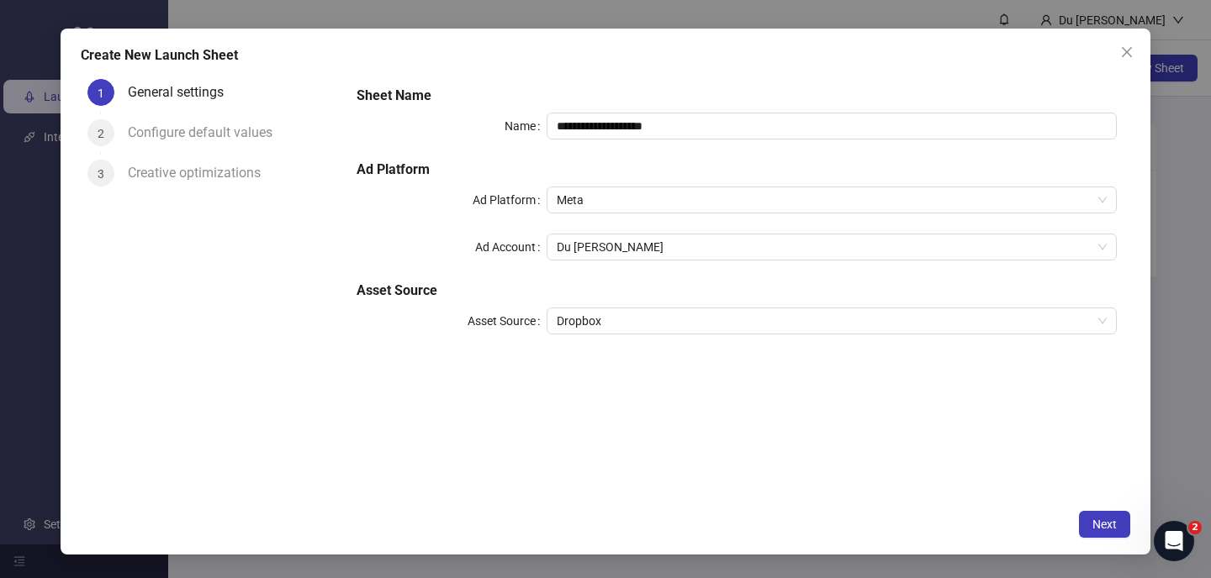
click at [783, 336] on div "**********" at bounding box center [736, 220] width 773 height 282
click at [783, 334] on span "Dropbox" at bounding box center [832, 321] width 550 height 25
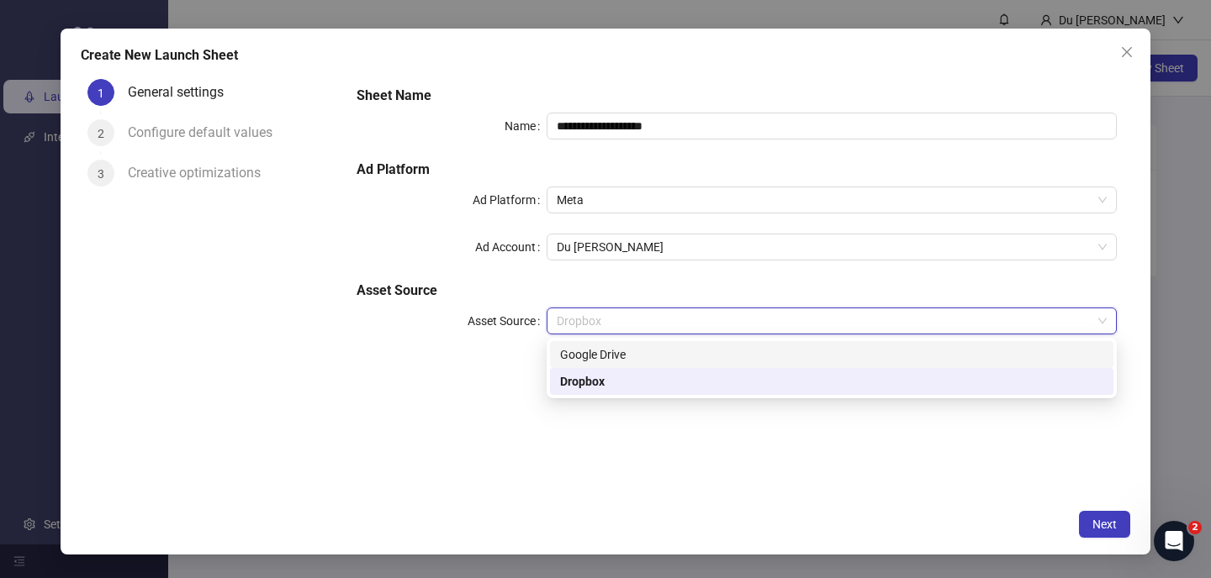
click at [762, 355] on div "Google Drive" at bounding box center [831, 355] width 543 height 18
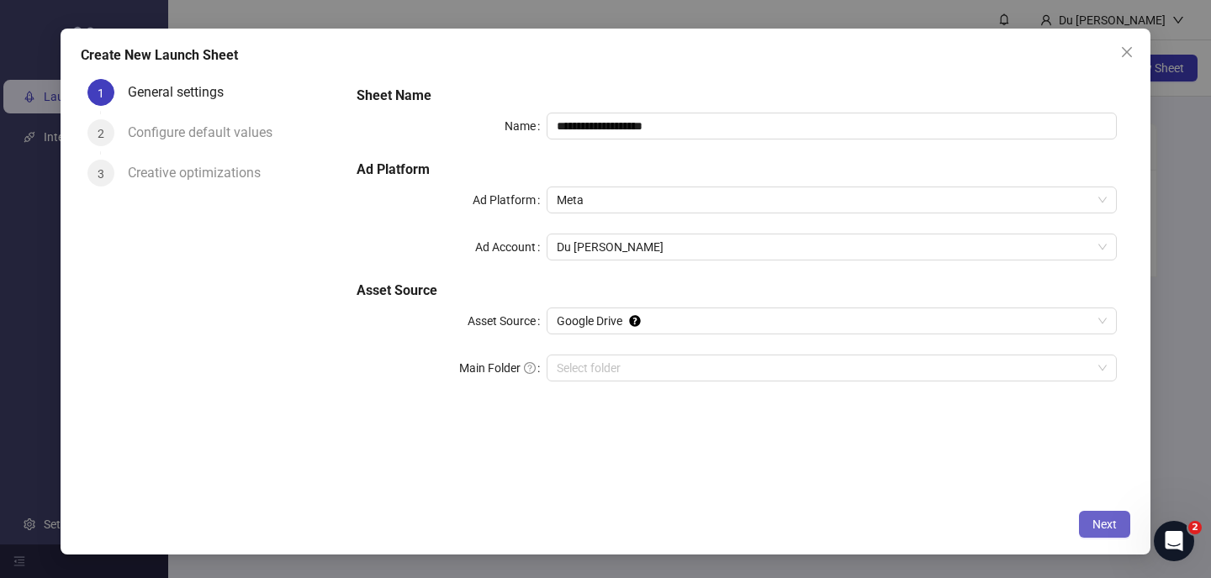
click at [1108, 523] on span "Next" at bounding box center [1104, 524] width 24 height 13
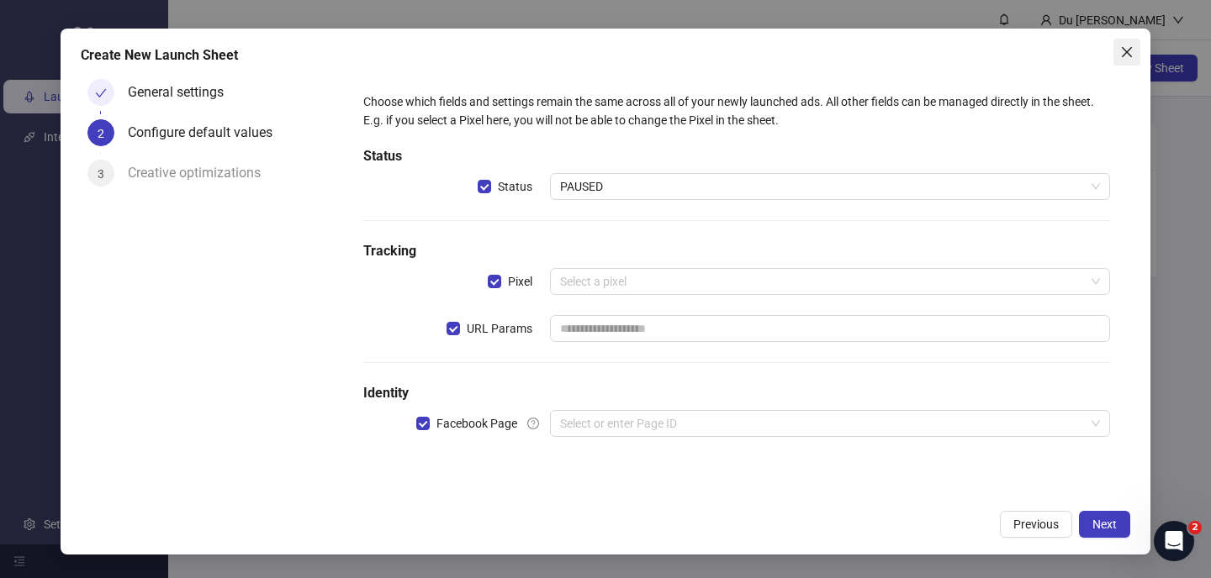
click at [1126, 55] on icon "close" at bounding box center [1126, 51] width 13 height 13
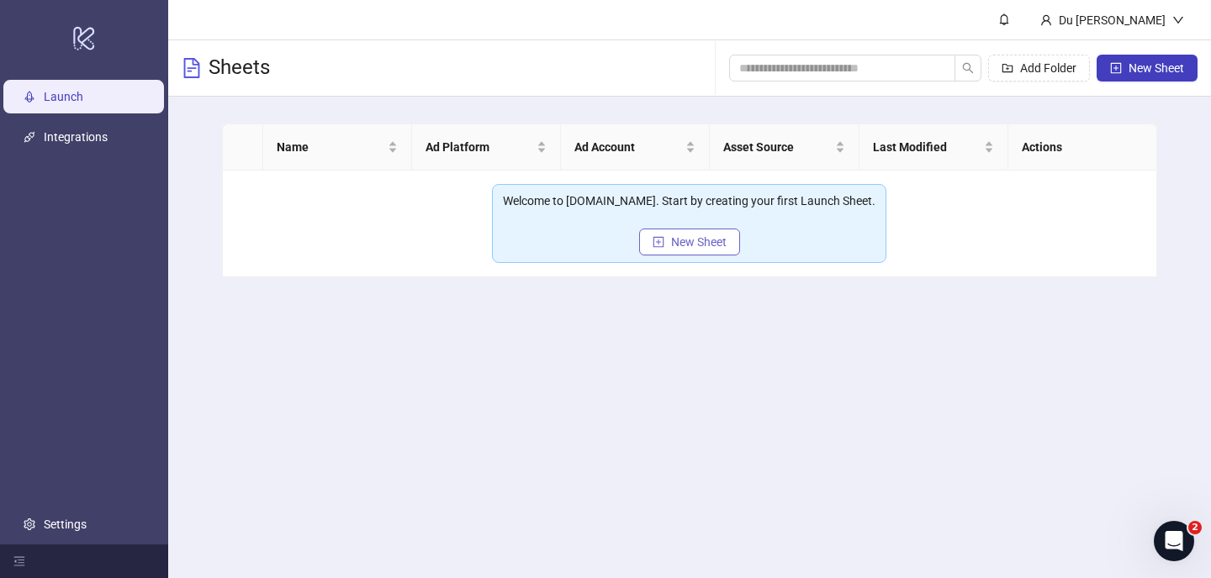
click at [734, 246] on button "New Sheet" at bounding box center [689, 242] width 101 height 27
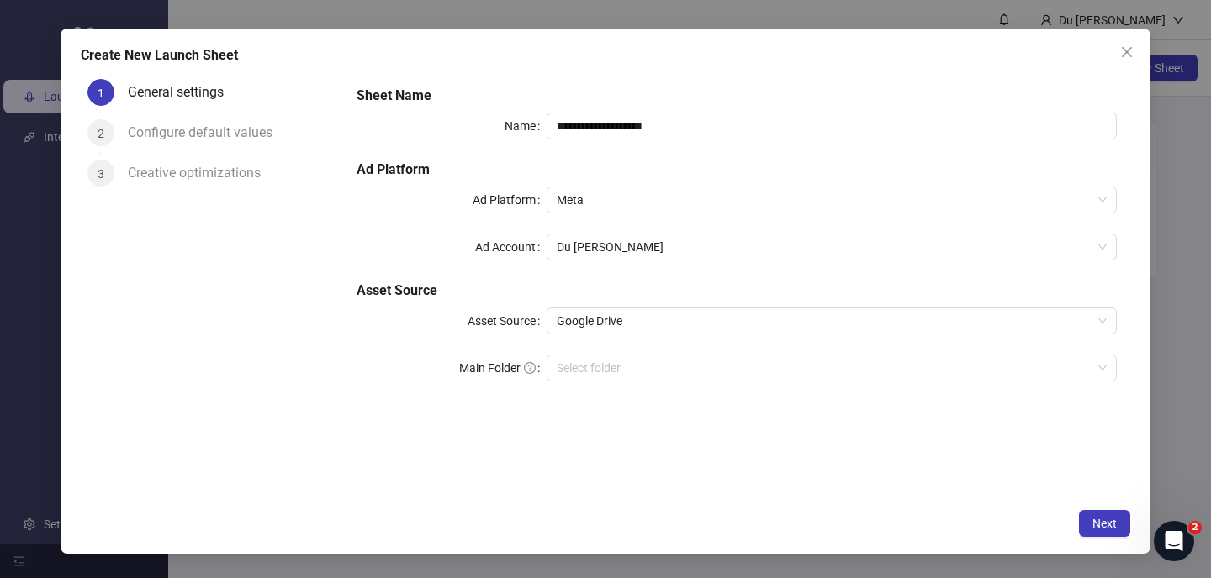
click at [734, 246] on span "Du [PERSON_NAME]" at bounding box center [832, 247] width 550 height 25
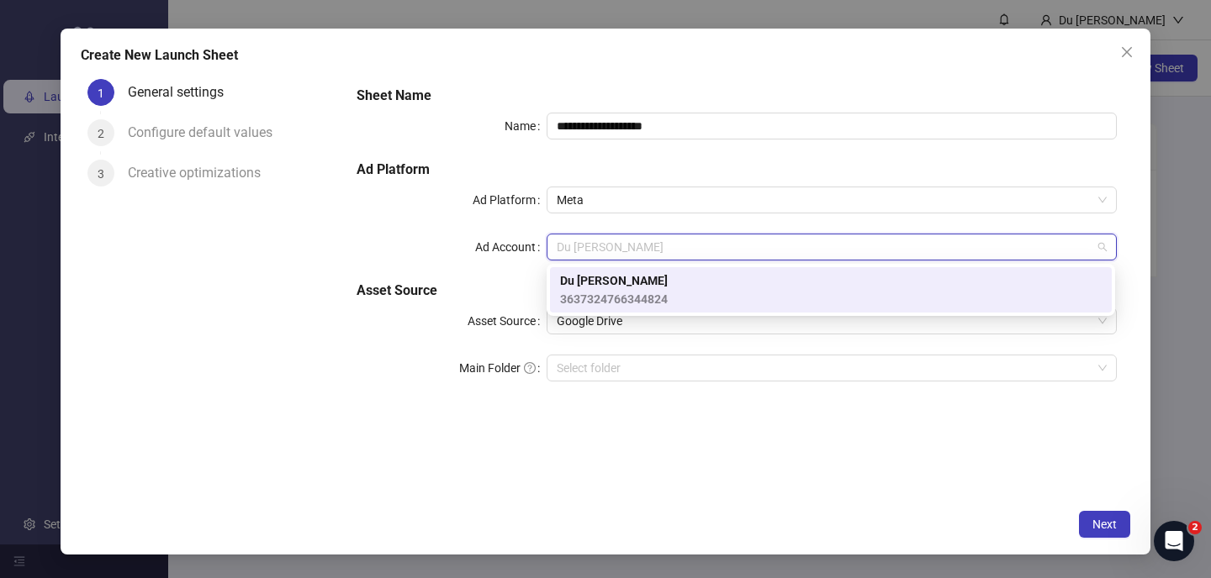
click at [734, 246] on span "Du [PERSON_NAME]" at bounding box center [832, 247] width 550 height 25
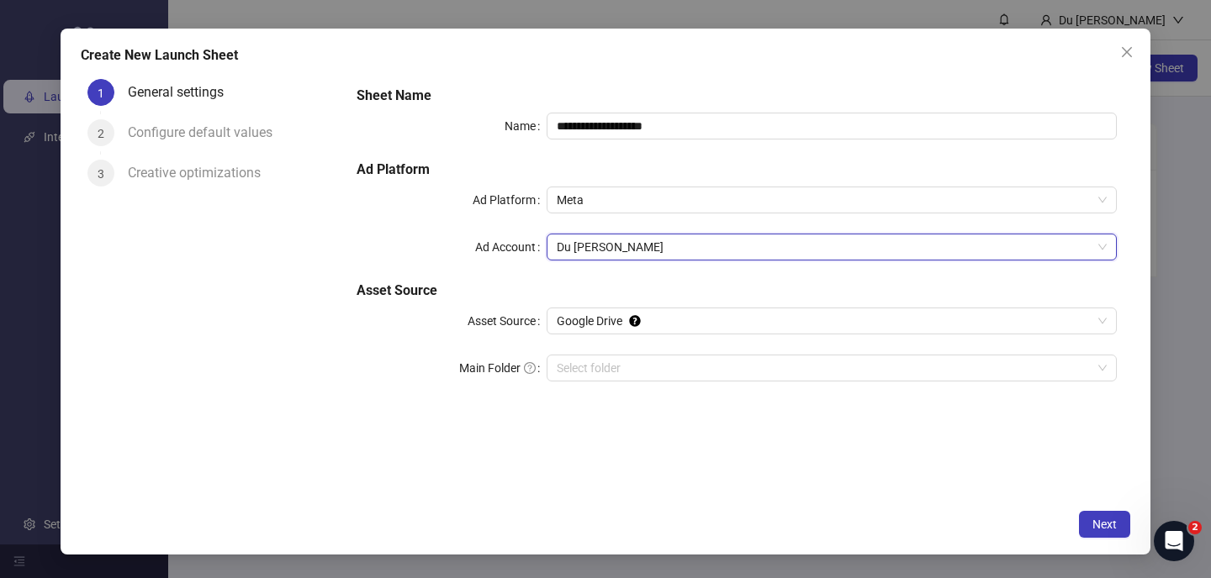
click at [207, 123] on div "Configure default values" at bounding box center [207, 132] width 158 height 27
click at [208, 129] on div "Configure default values" at bounding box center [207, 132] width 158 height 27
click at [1123, 62] on button "Close" at bounding box center [1126, 52] width 27 height 27
